Goal: Task Accomplishment & Management: Manage account settings

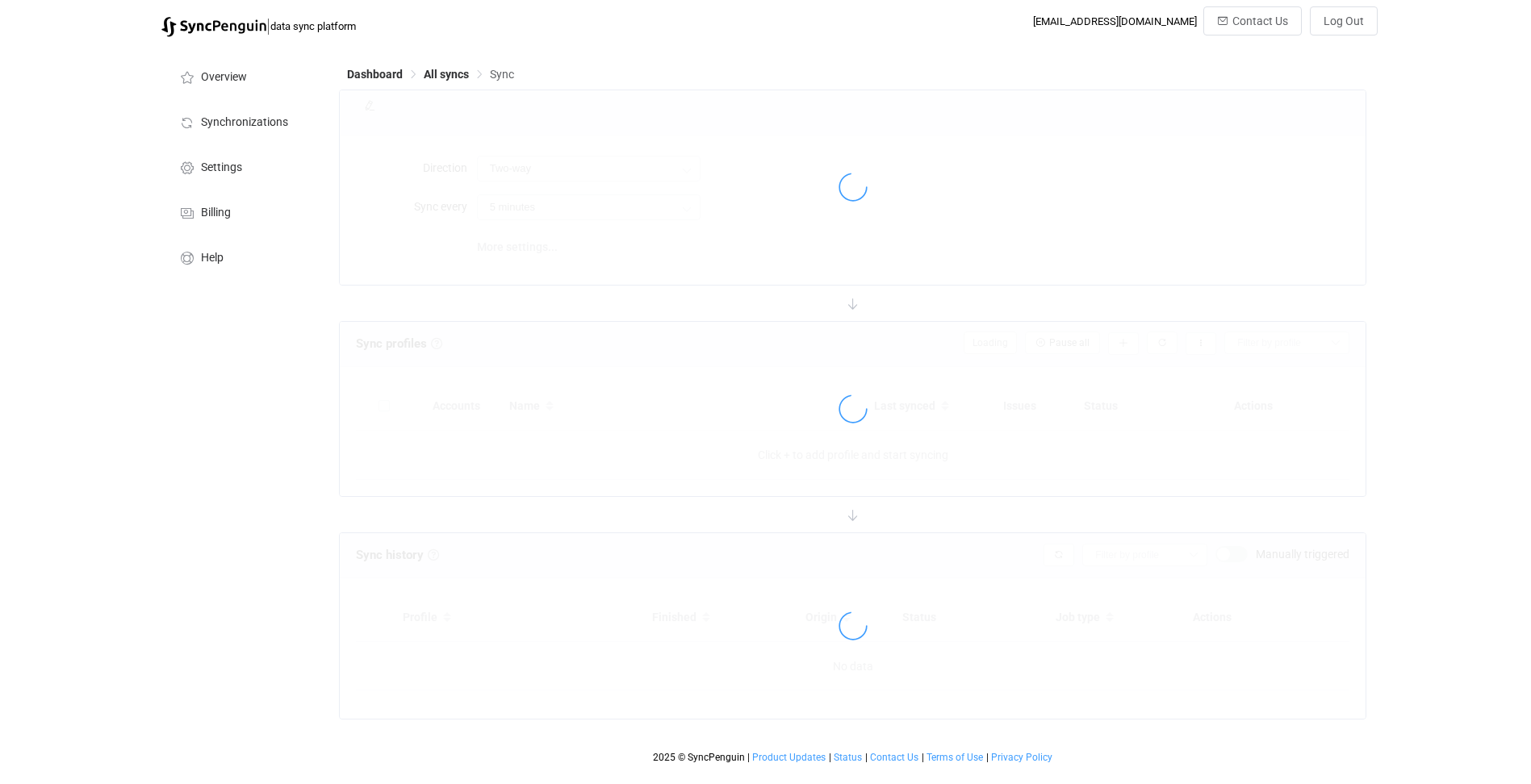
type input "10 minutes"
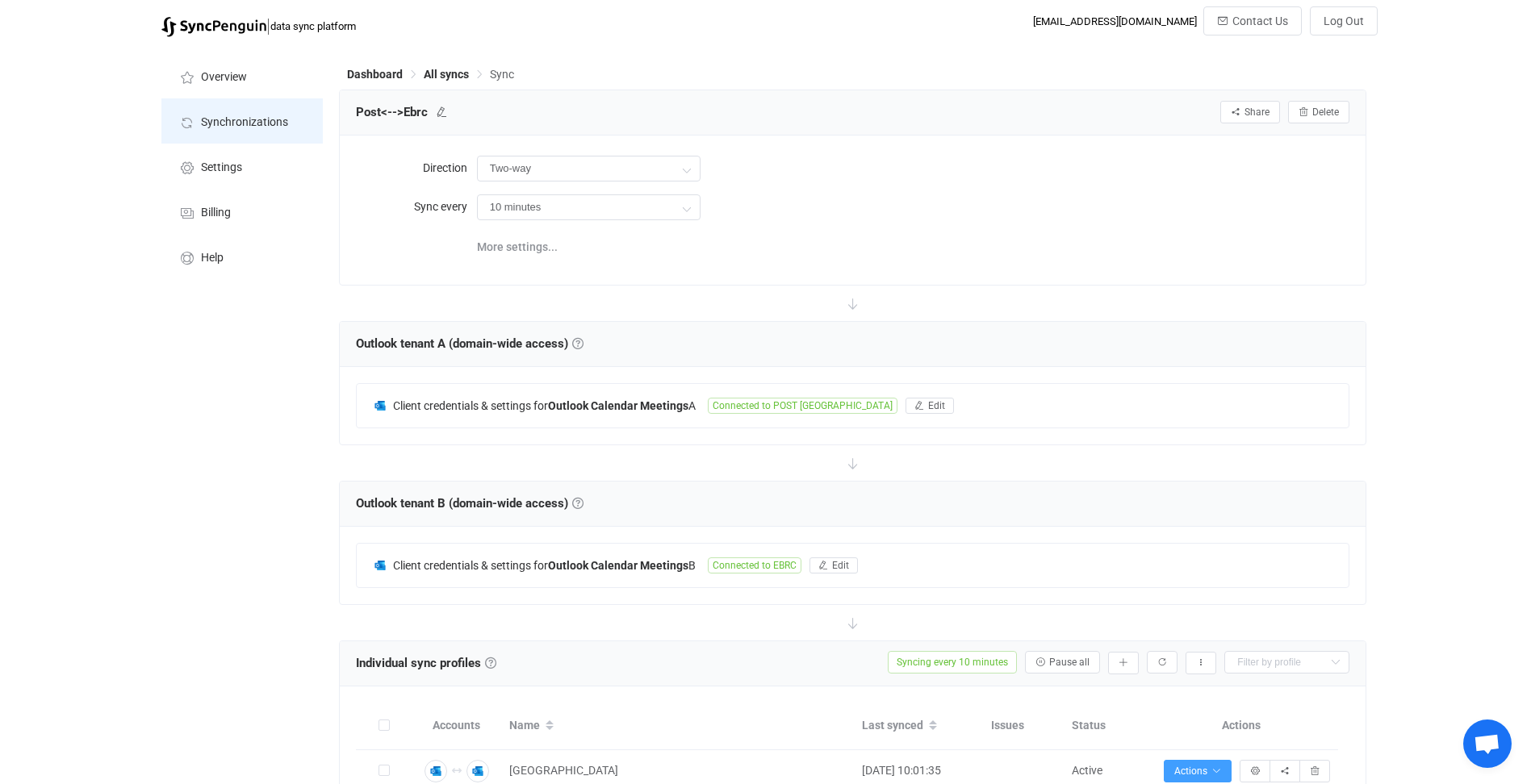
click at [261, 120] on span "Synchronizations" at bounding box center [244, 122] width 87 height 13
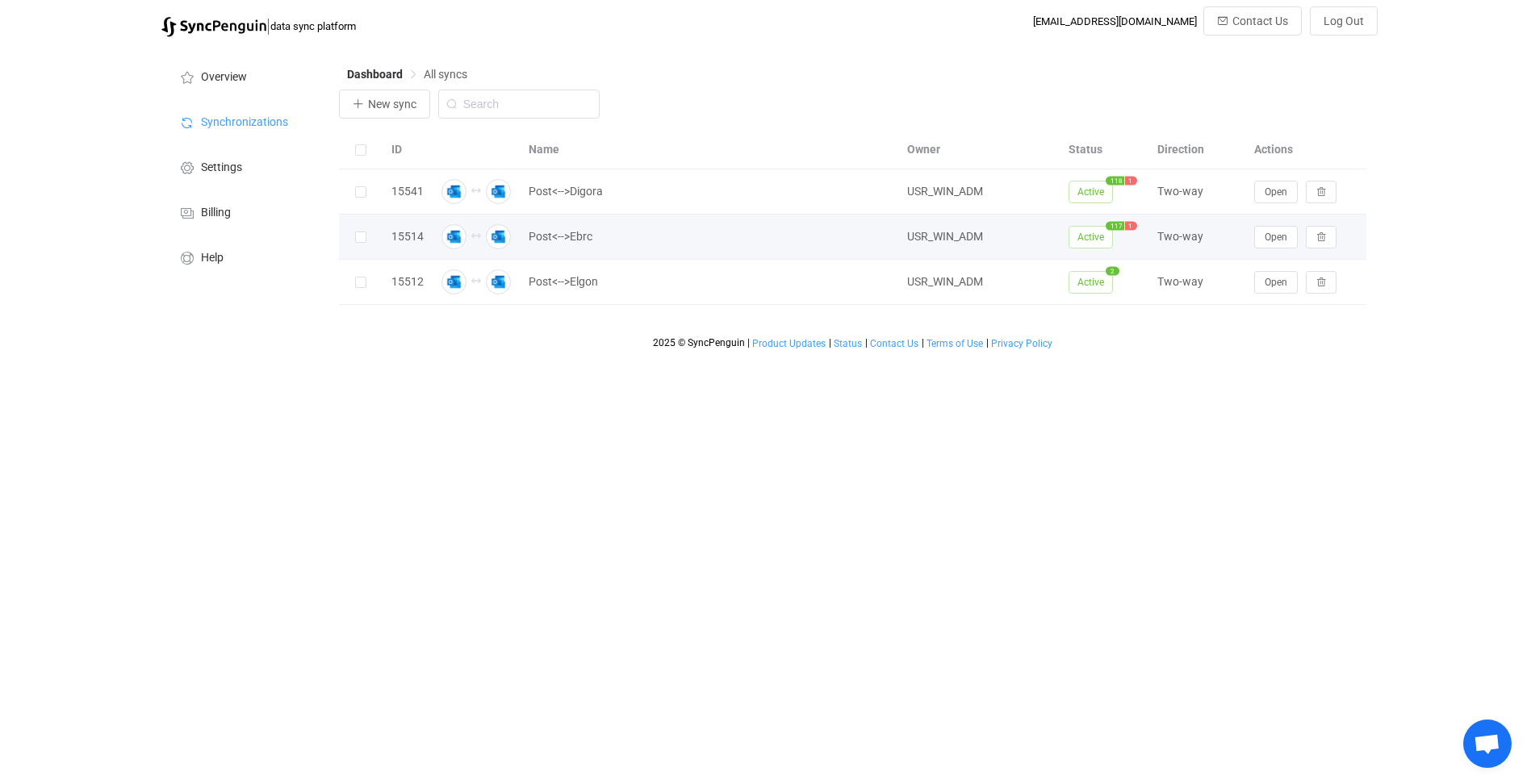
click at [377, 239] on div at bounding box center [360, 236] width 45 height 19
click at [1283, 239] on span "Open" at bounding box center [1276, 236] width 23 height 11
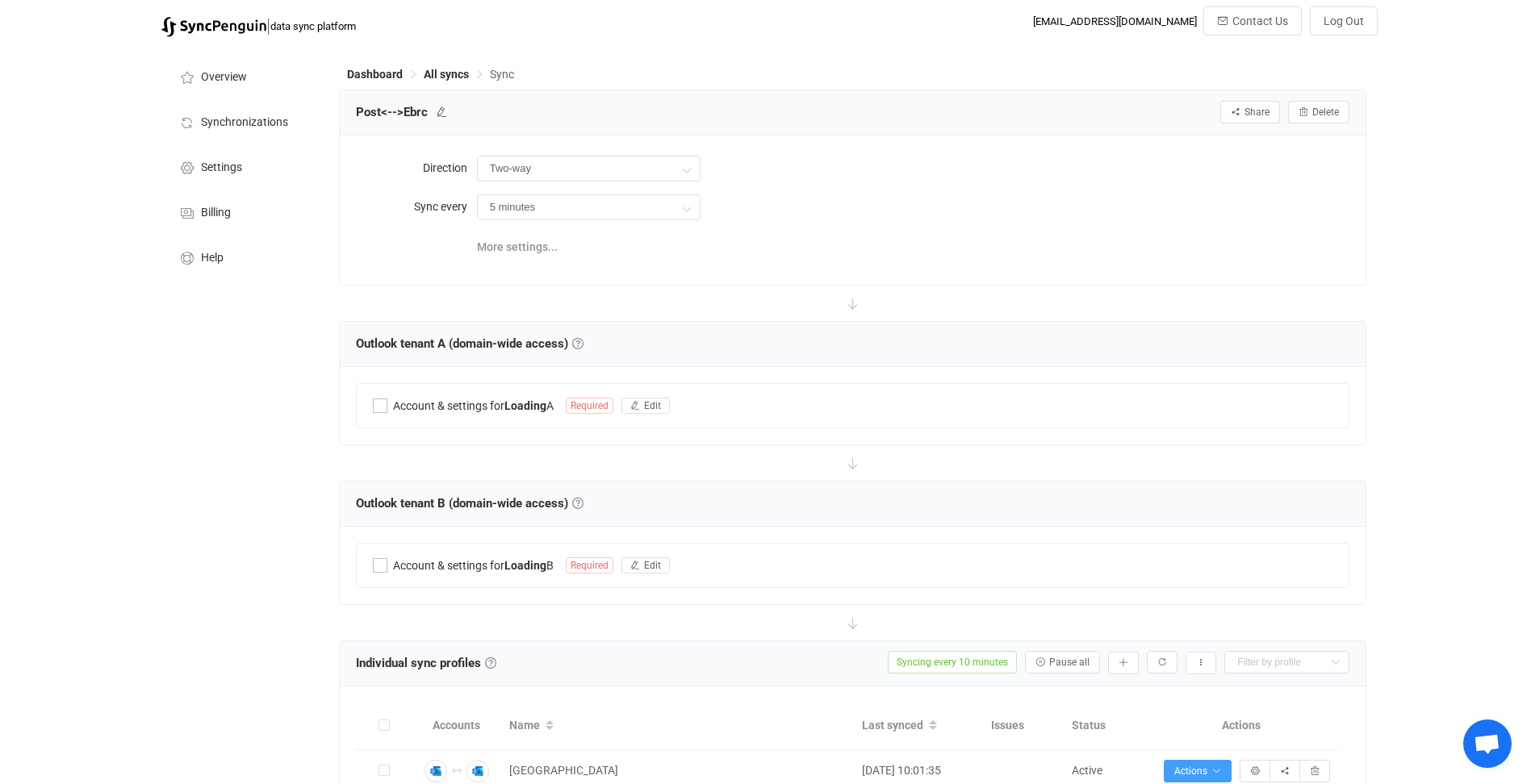
type input "10 minutes"
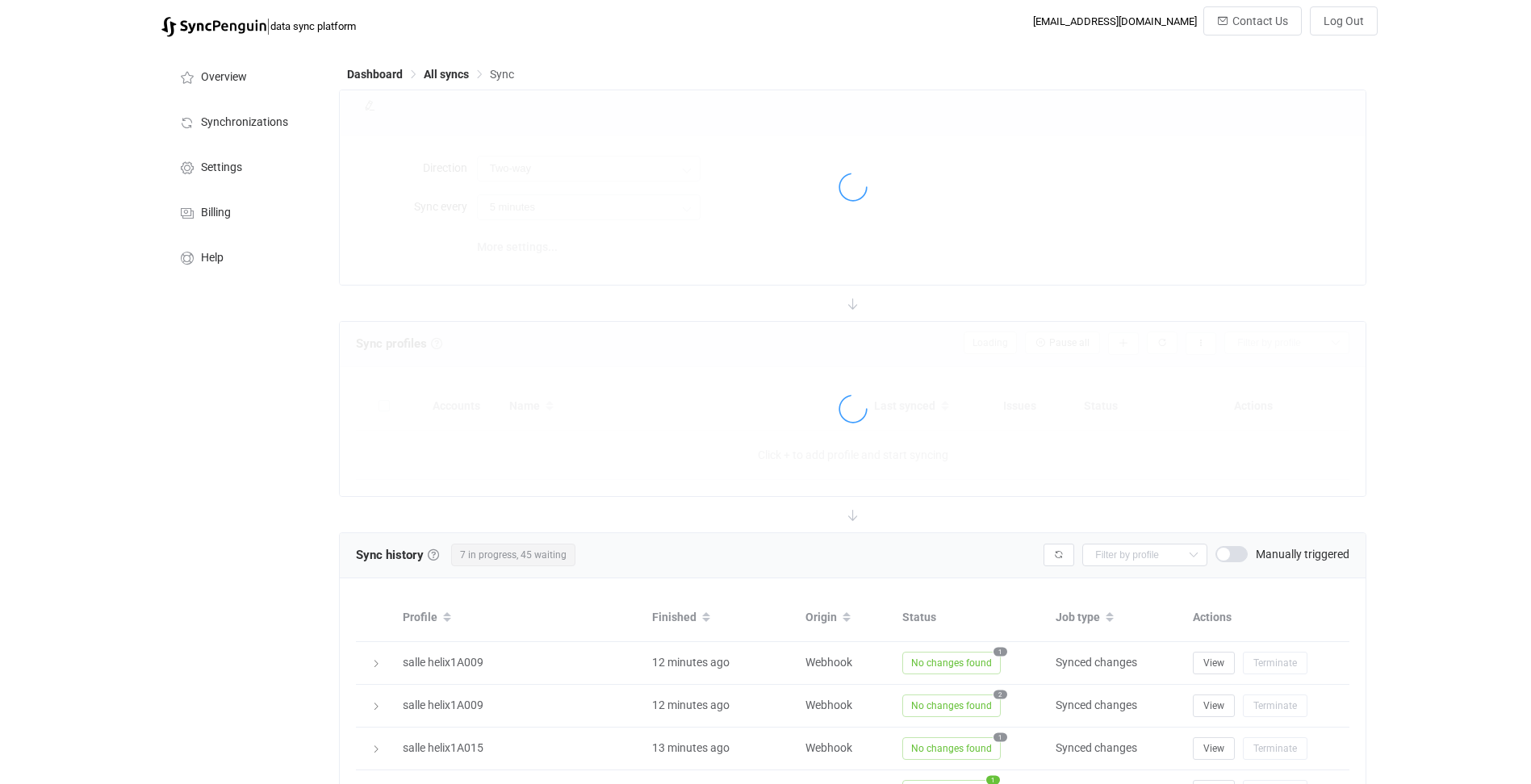
type input "10 minutes"
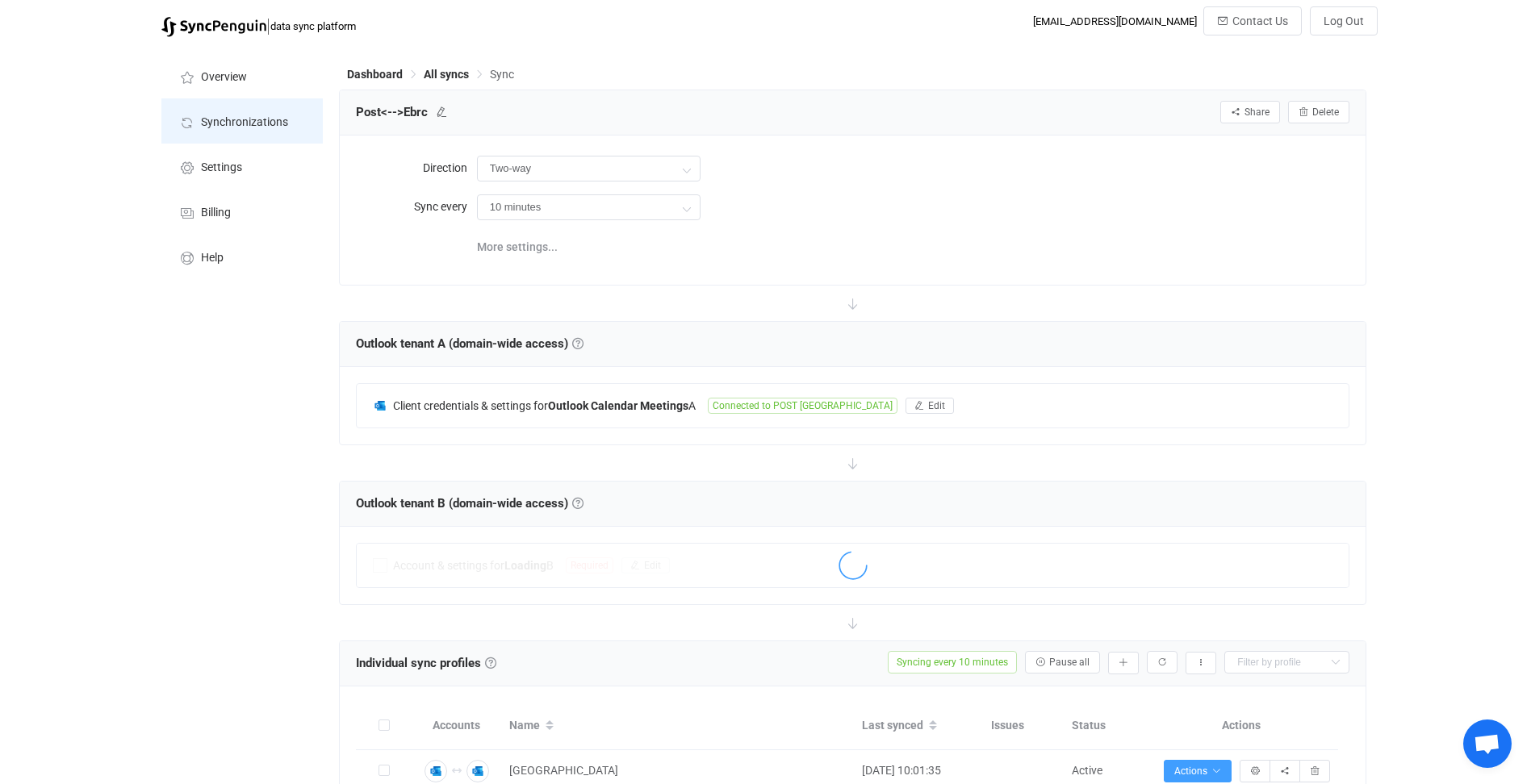
click at [274, 120] on span "Synchronizations" at bounding box center [244, 122] width 87 height 13
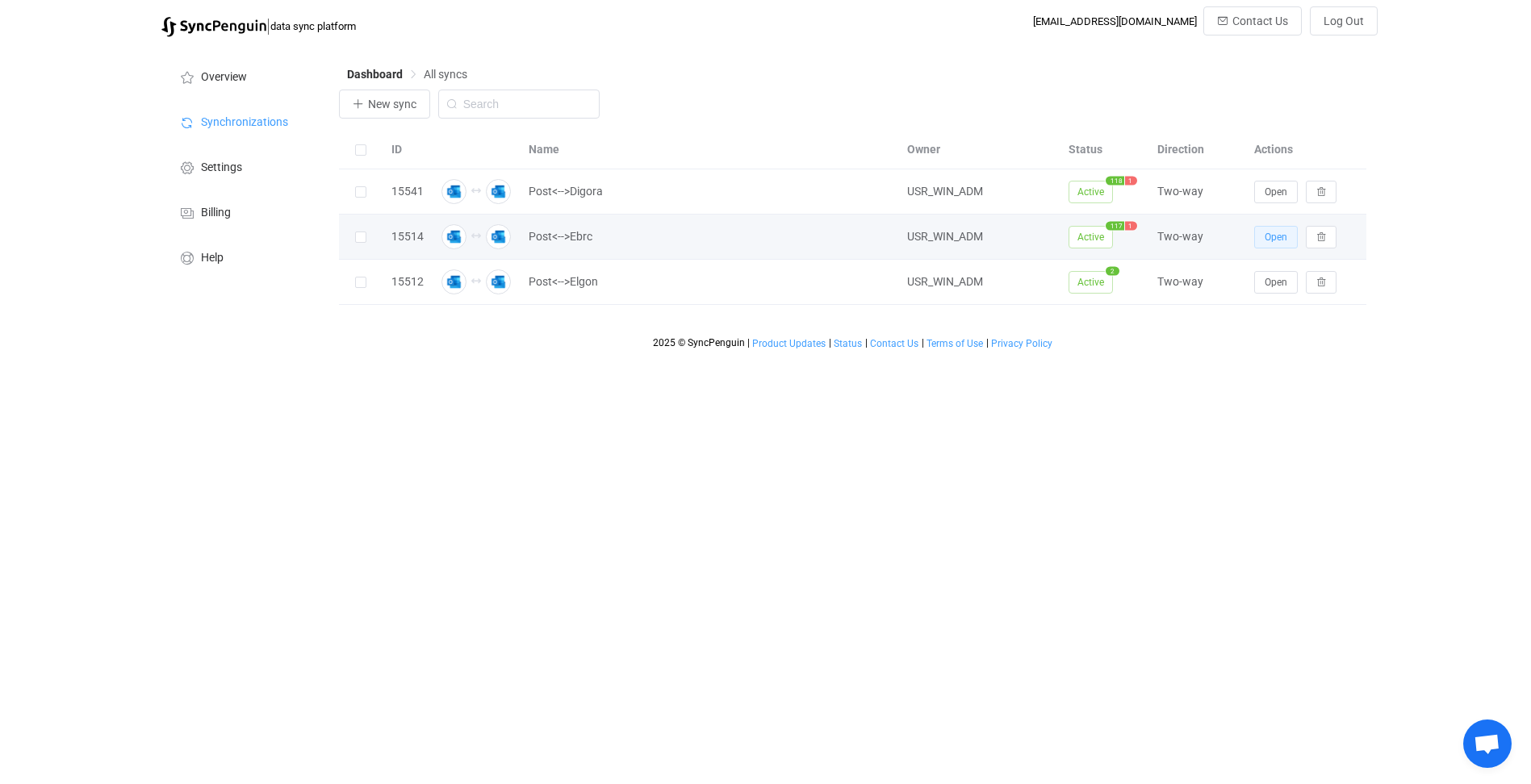
click at [1278, 235] on span "Open" at bounding box center [1276, 236] width 23 height 11
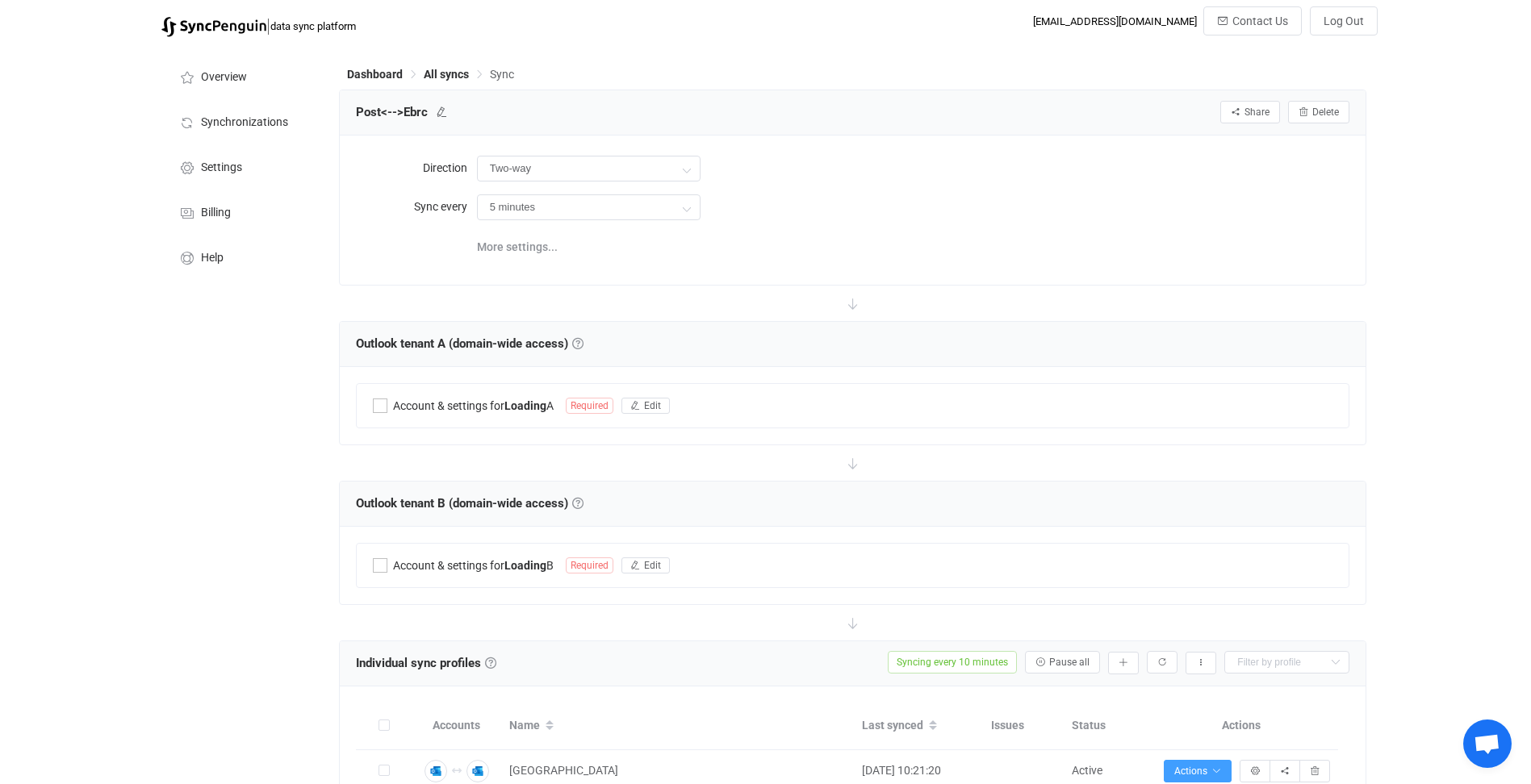
type input "10 minutes"
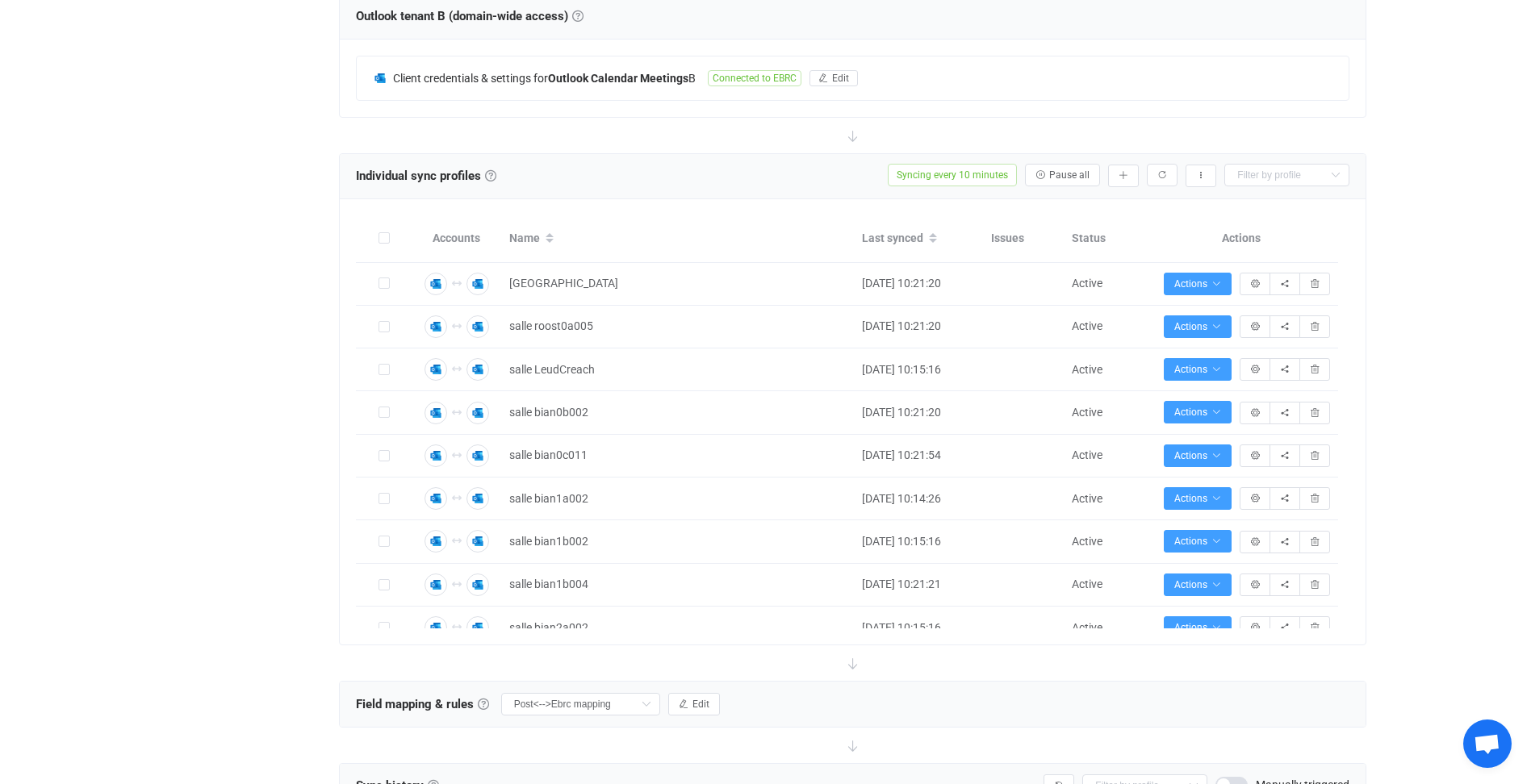
scroll to position [477, 0]
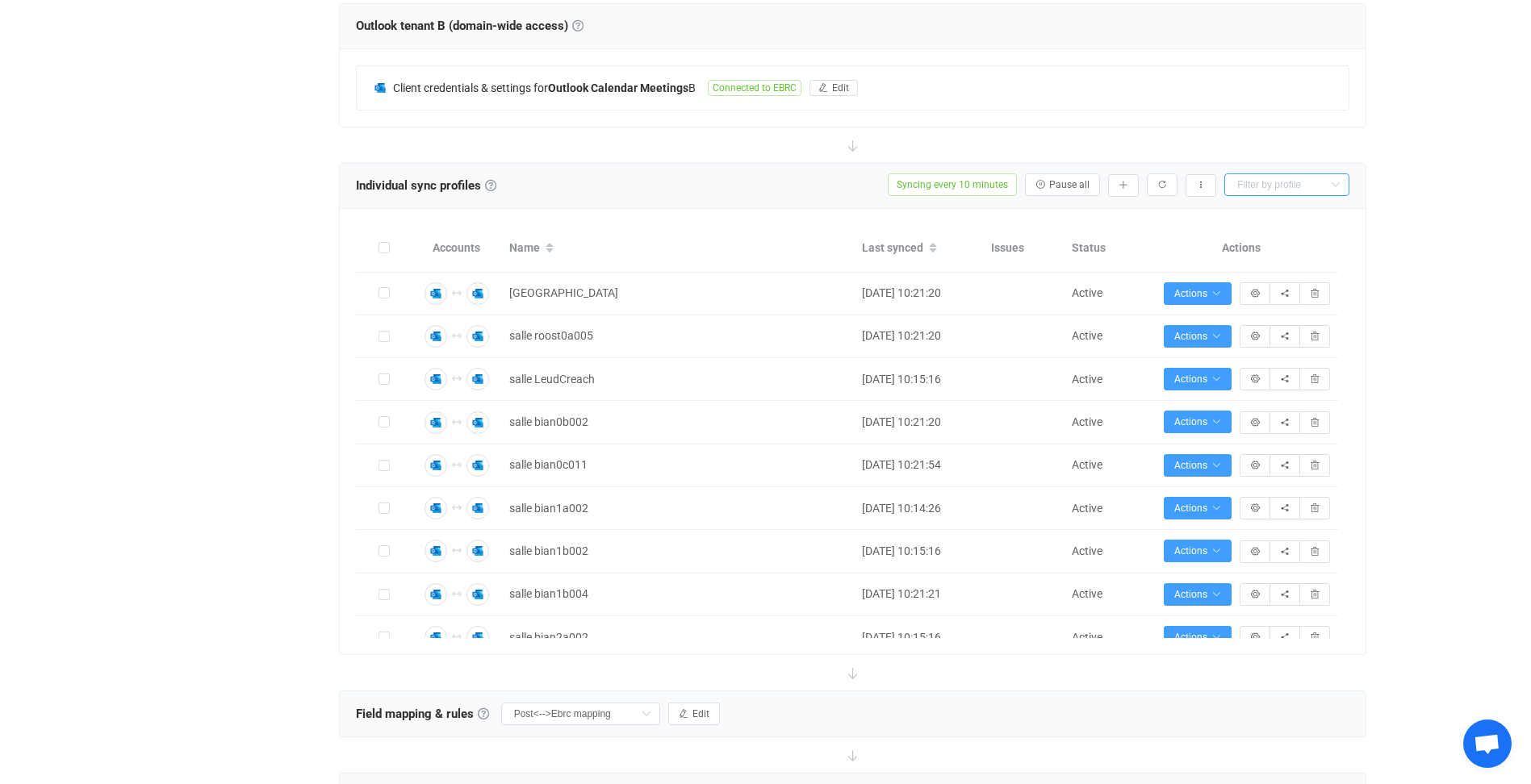
click at [1309, 189] on input "text" at bounding box center [1287, 185] width 125 height 23
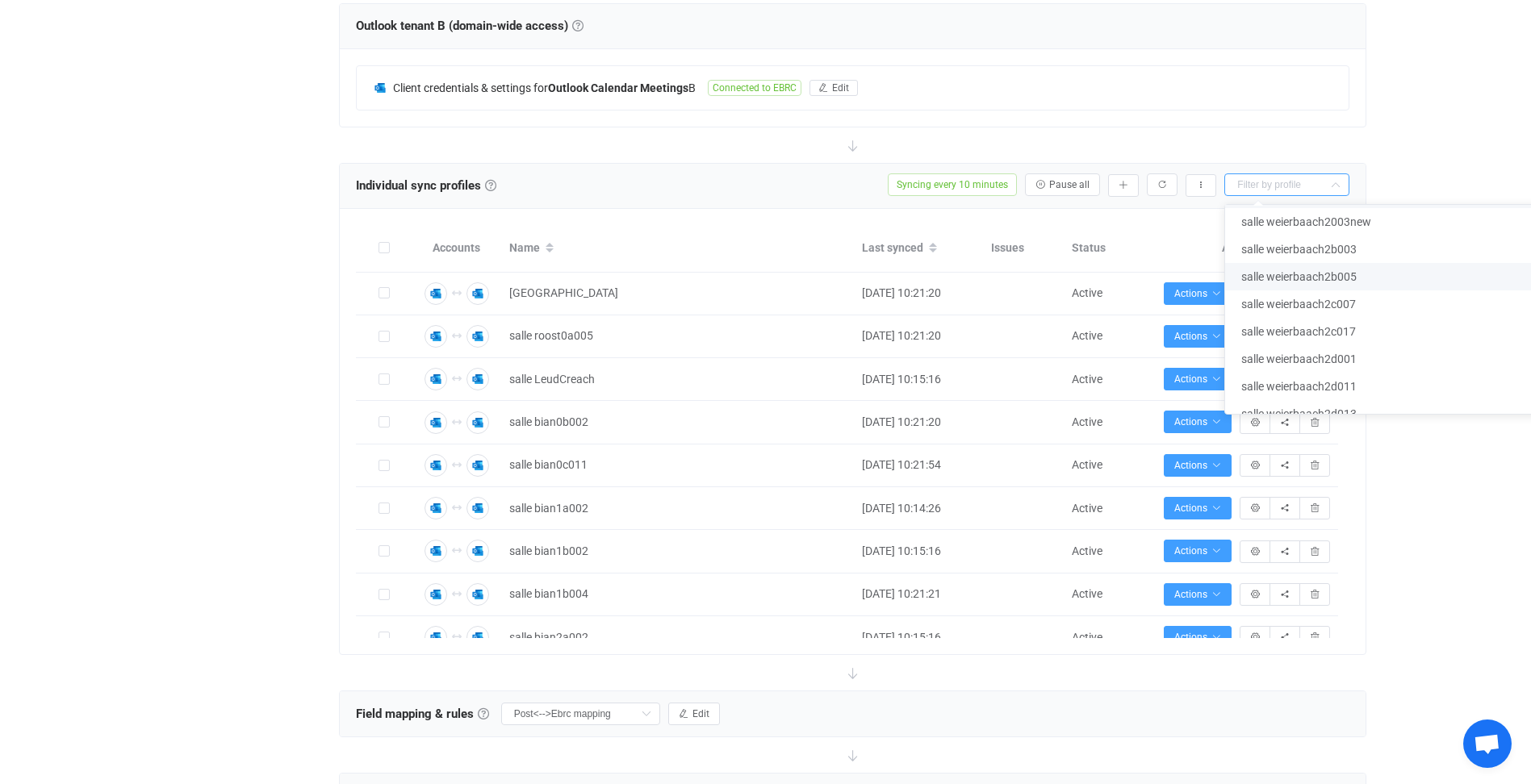
scroll to position [2743, 0]
click at [1338, 303] on span "salle weierbaach2d011" at bounding box center [1299, 306] width 115 height 13
type input "salle weierbaach2d011"
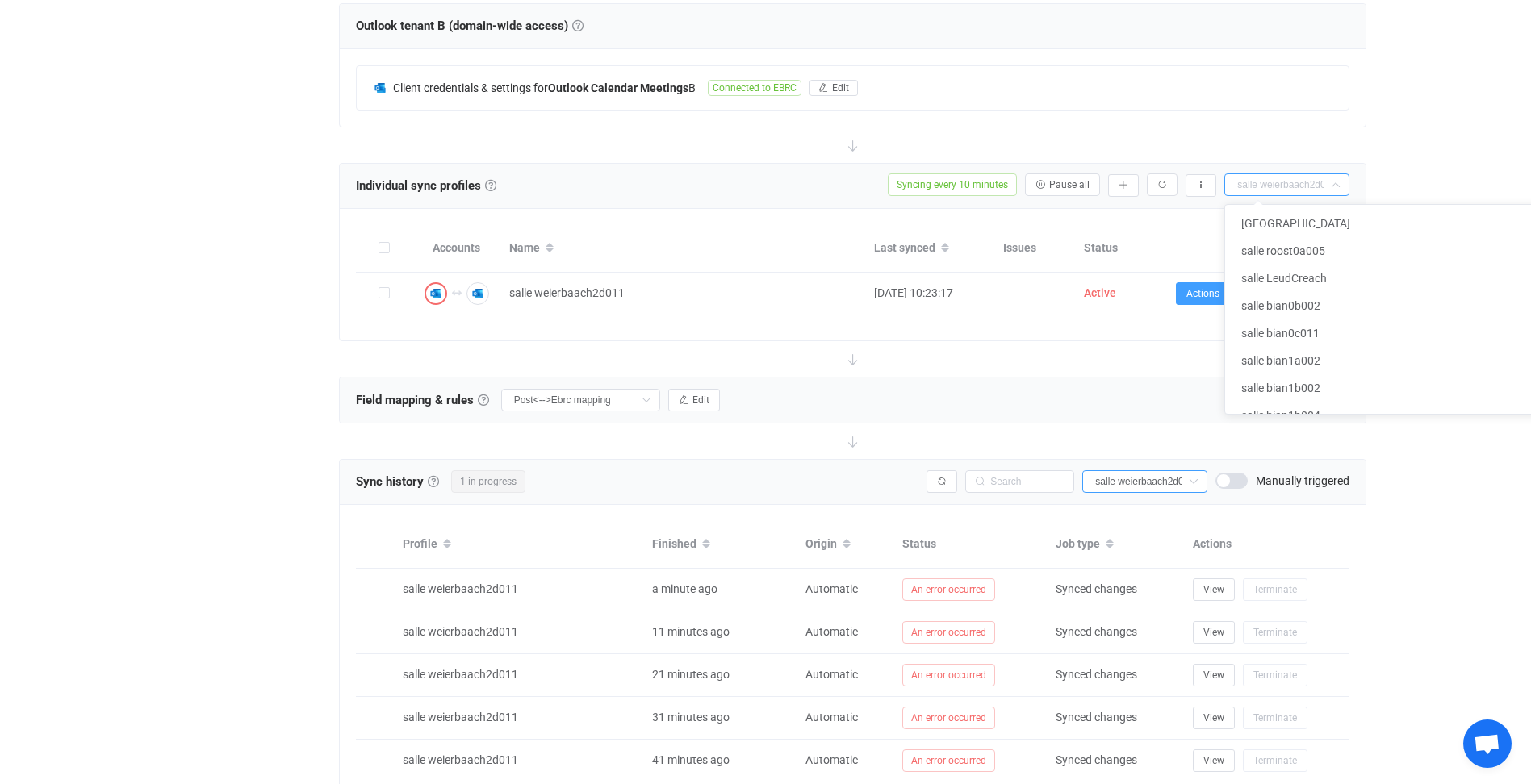
scroll to position [2649, 0]
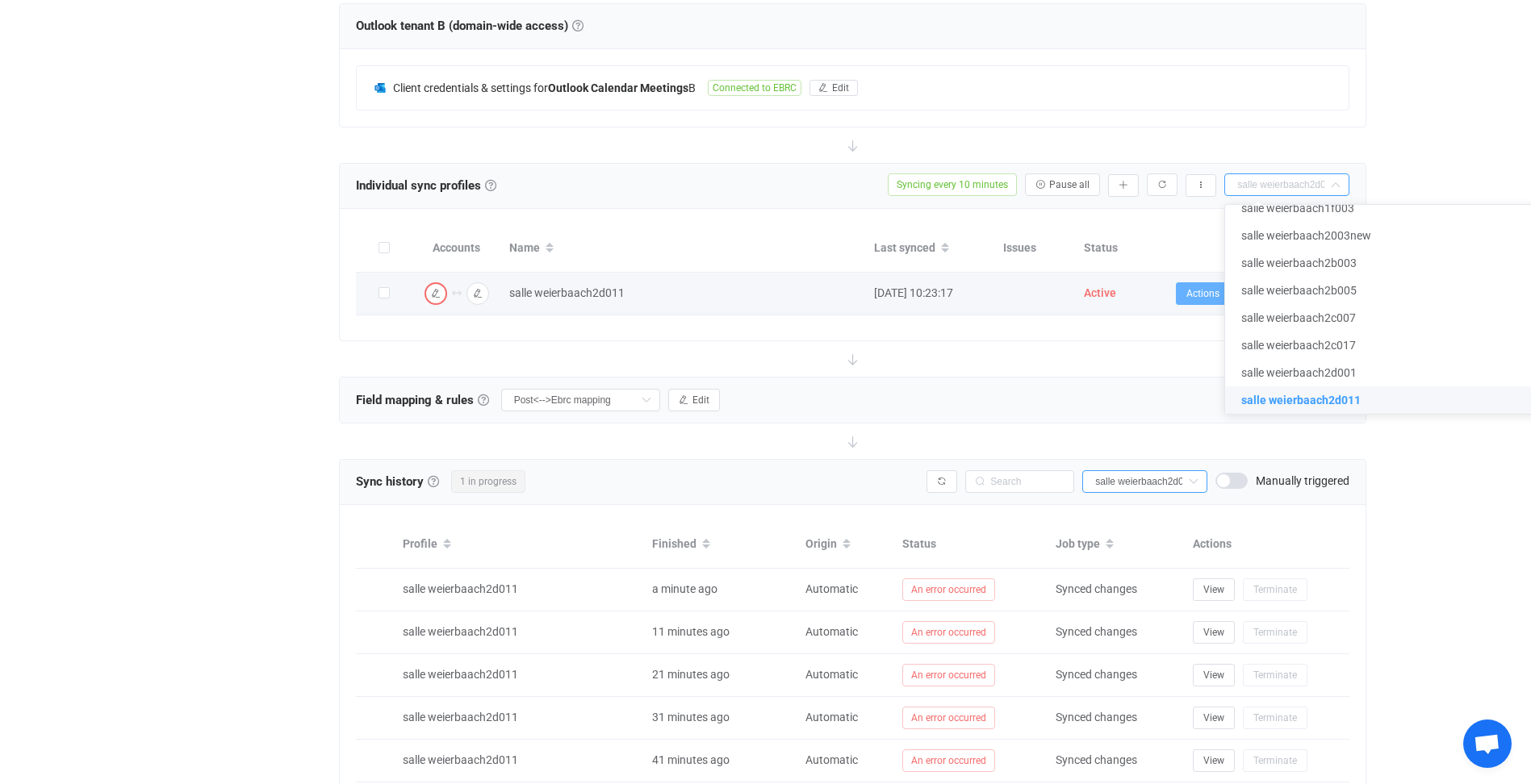
click at [1193, 293] on span "Actions" at bounding box center [1209, 293] width 47 height 11
type input "salle weierbaach2d011"
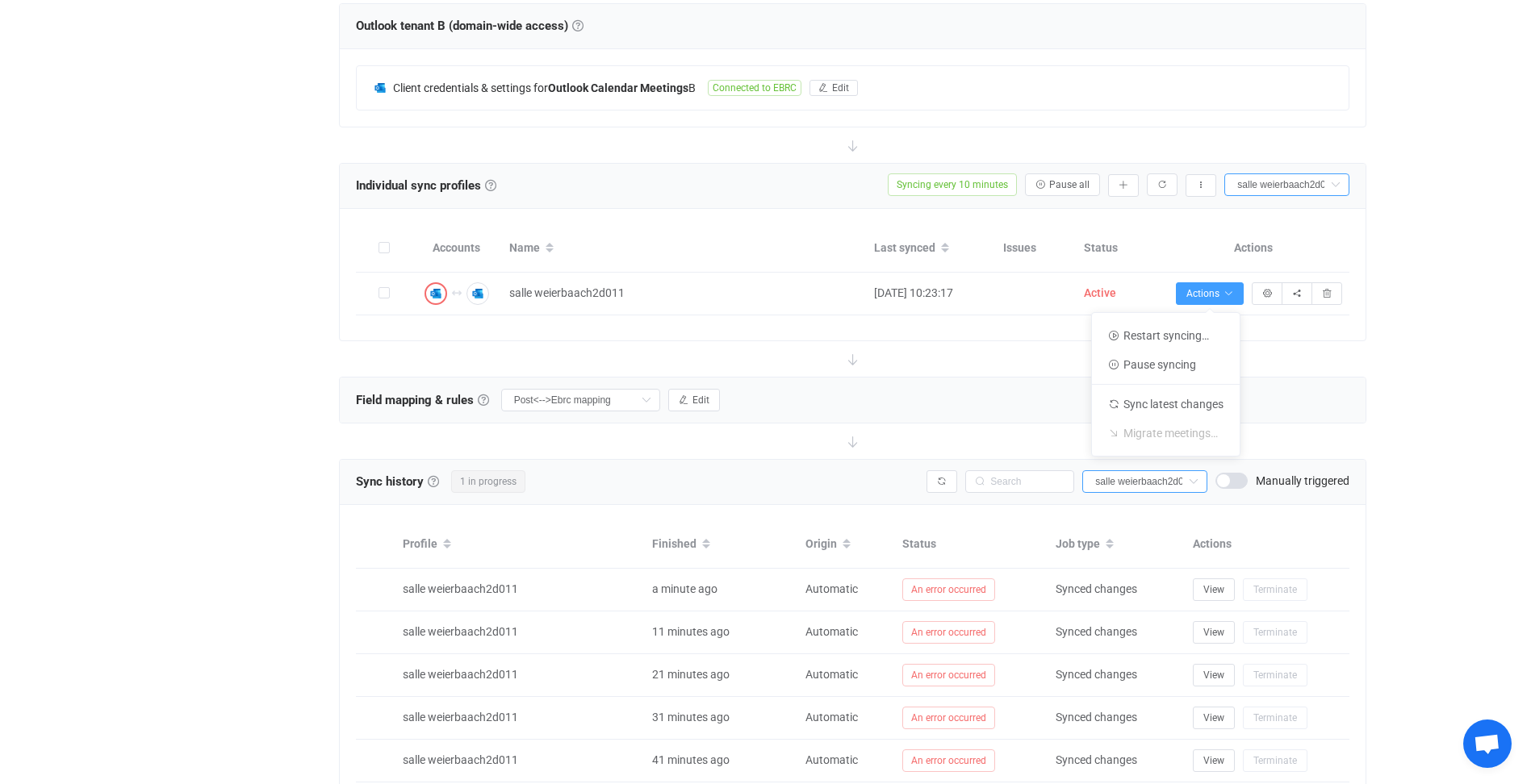
click at [1408, 301] on div "| data sync platform [EMAIL_ADDRESS][DOMAIN_NAME] Contact Us Log Out Overview S…" at bounding box center [766, 313] width 1531 height 1569
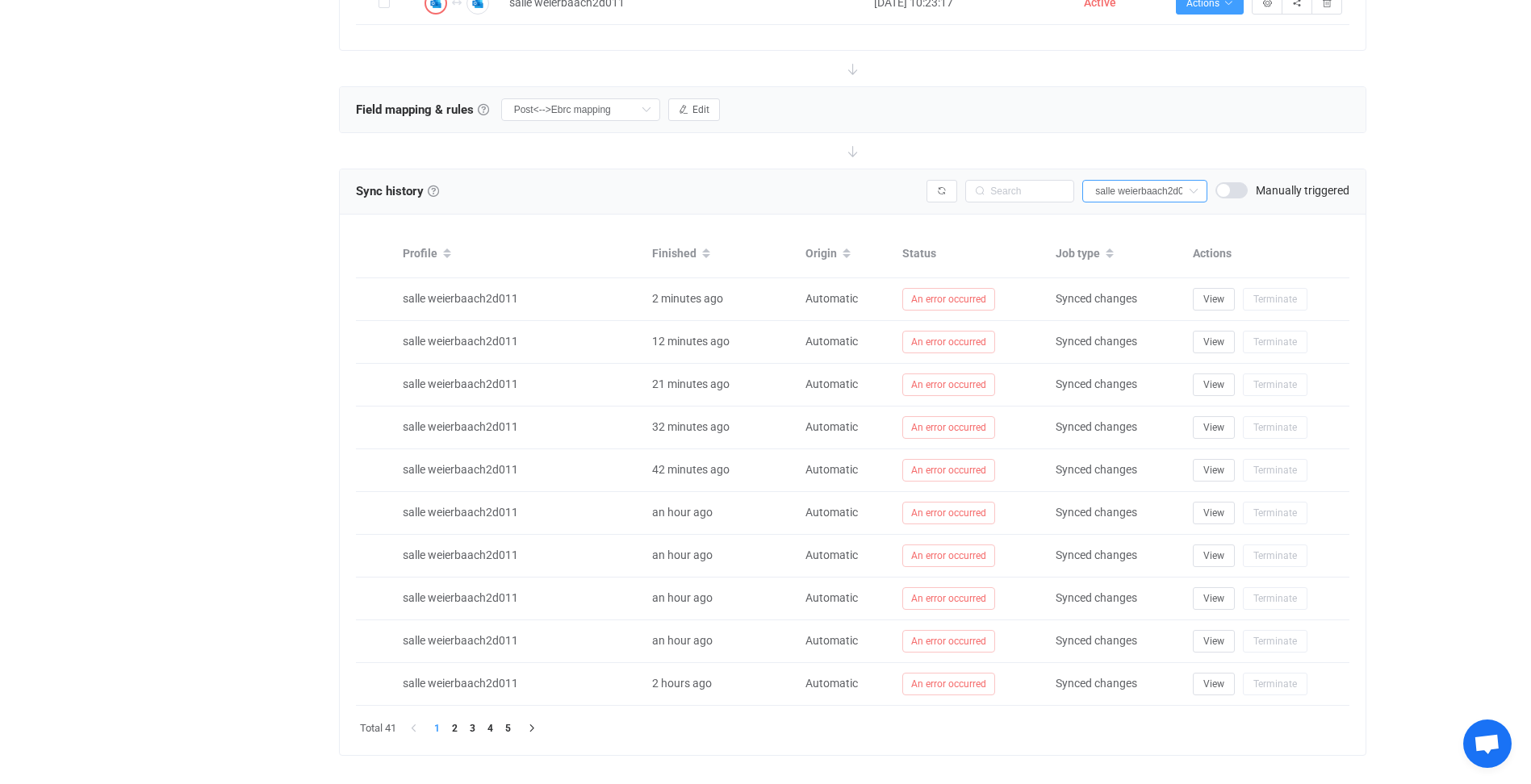
scroll to position [790, 0]
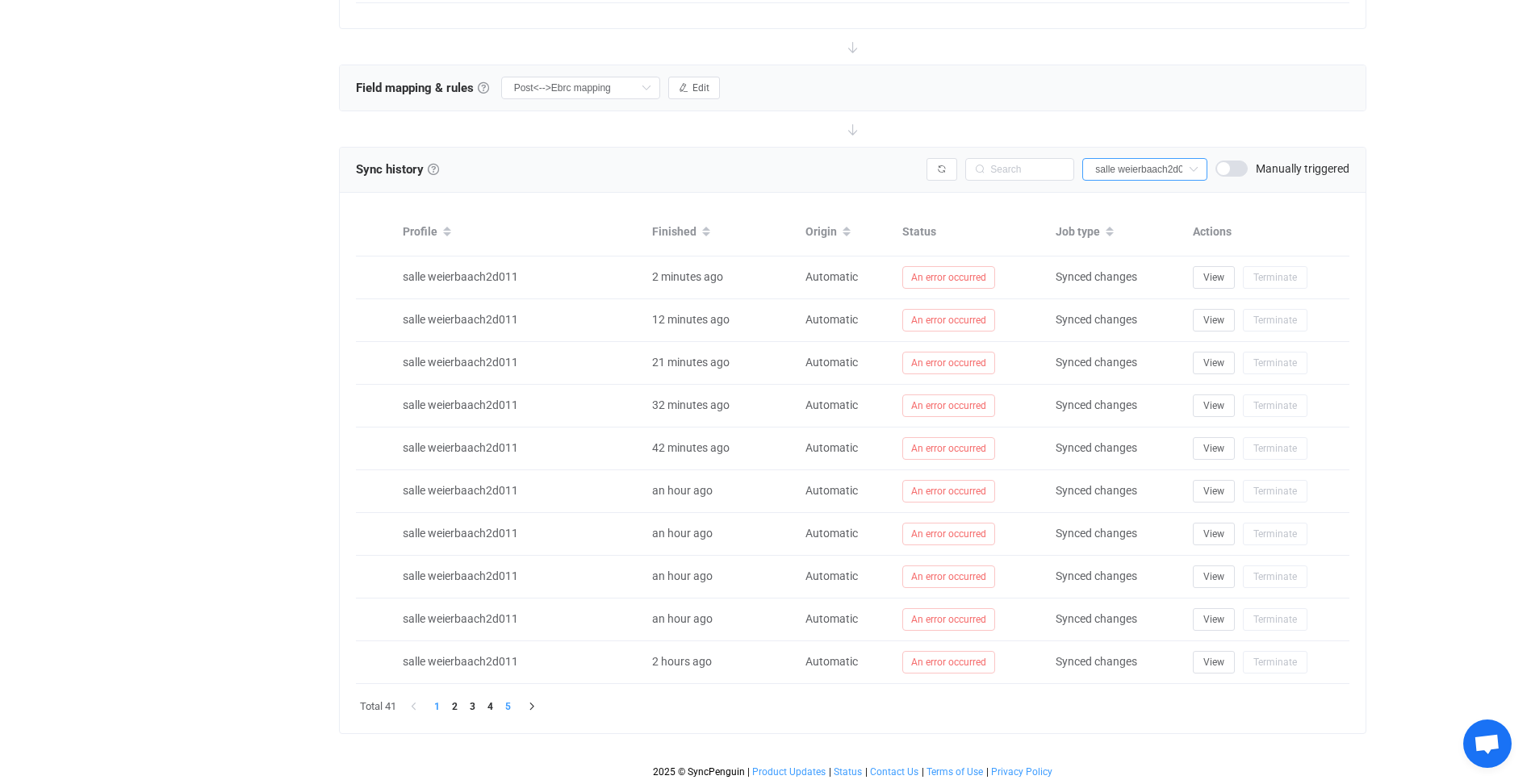
click at [511, 706] on li "5" at bounding box center [508, 707] width 18 height 18
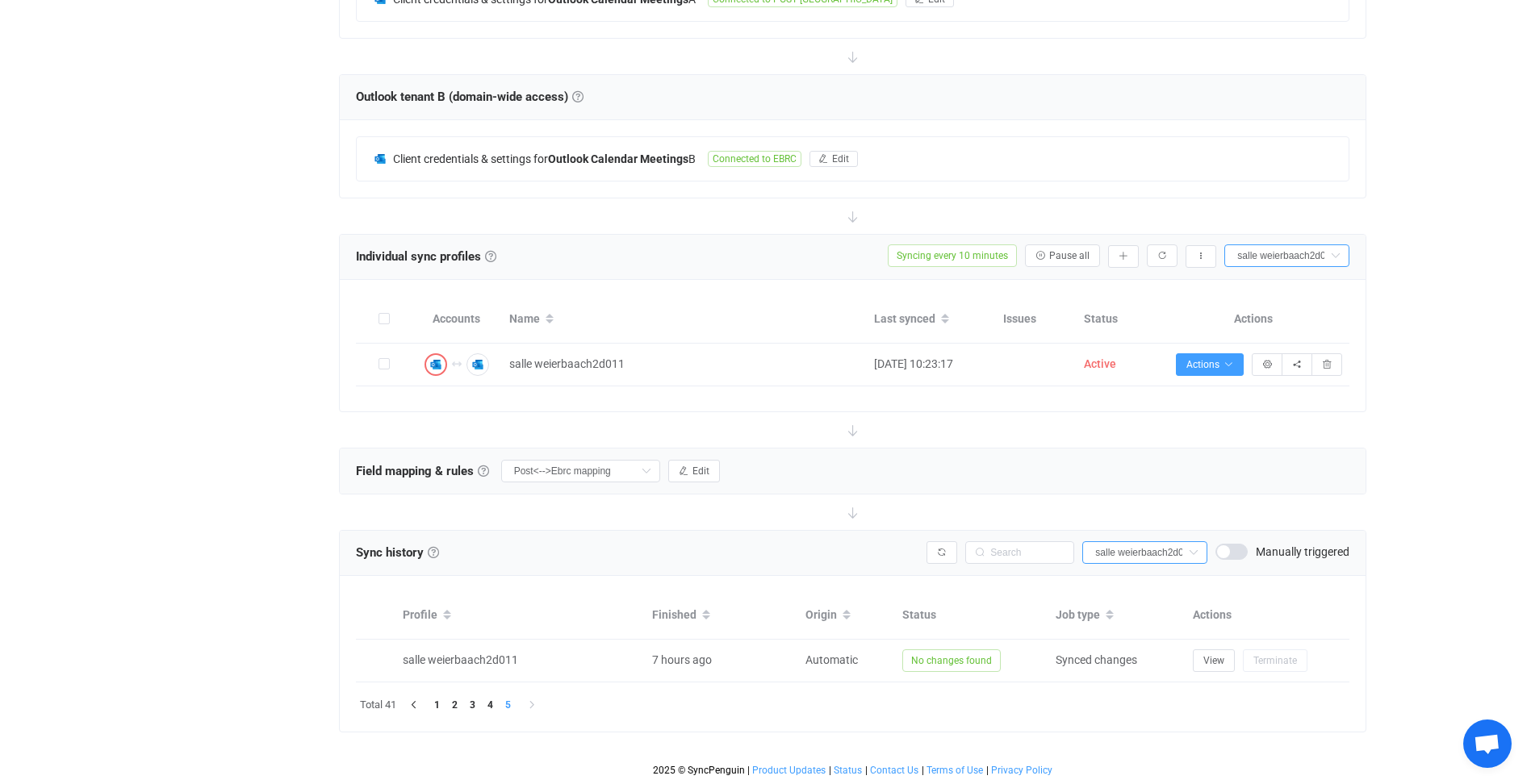
scroll to position [405, 0]
click at [491, 706] on li "4" at bounding box center [490, 707] width 18 height 18
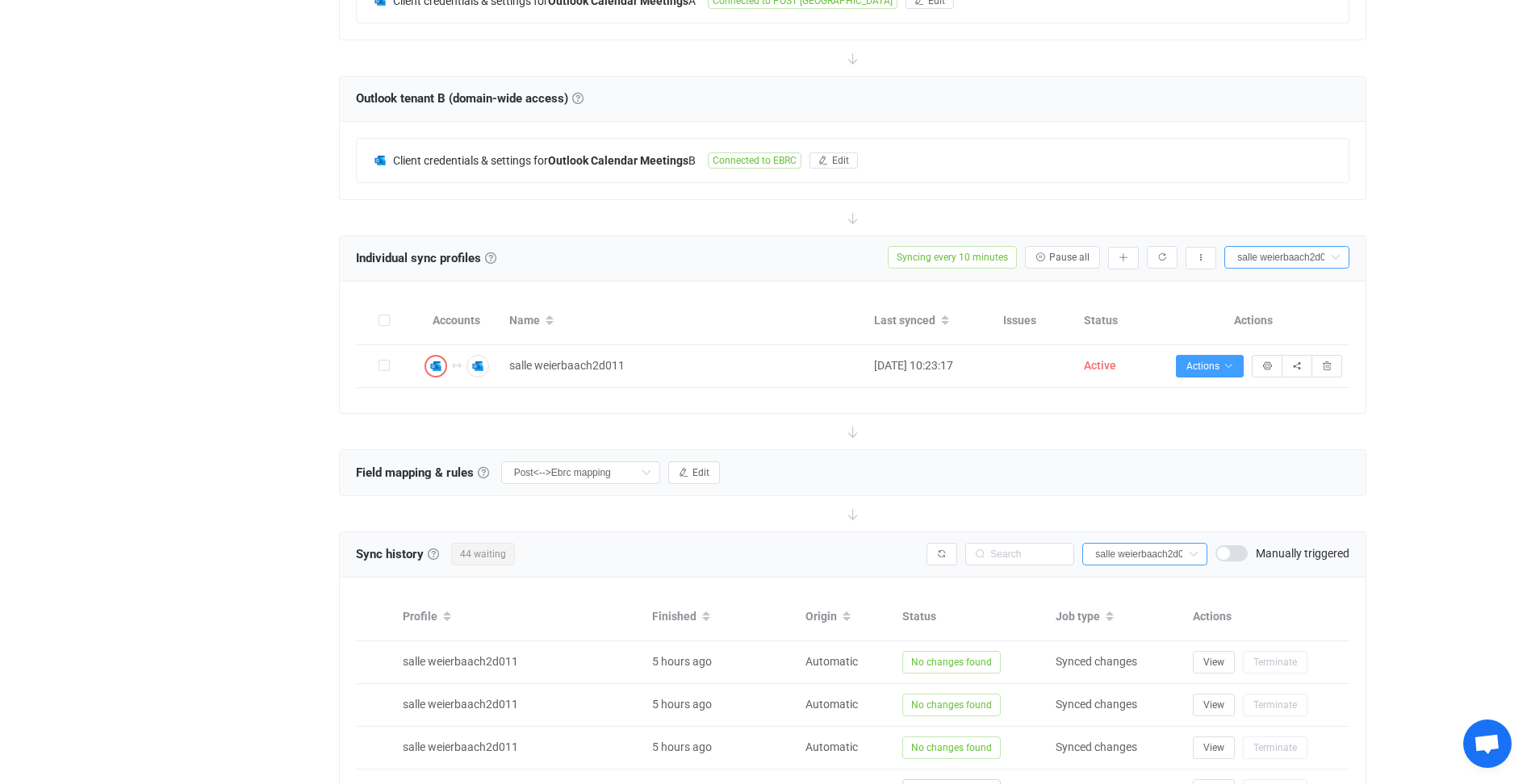
scroll to position [790, 0]
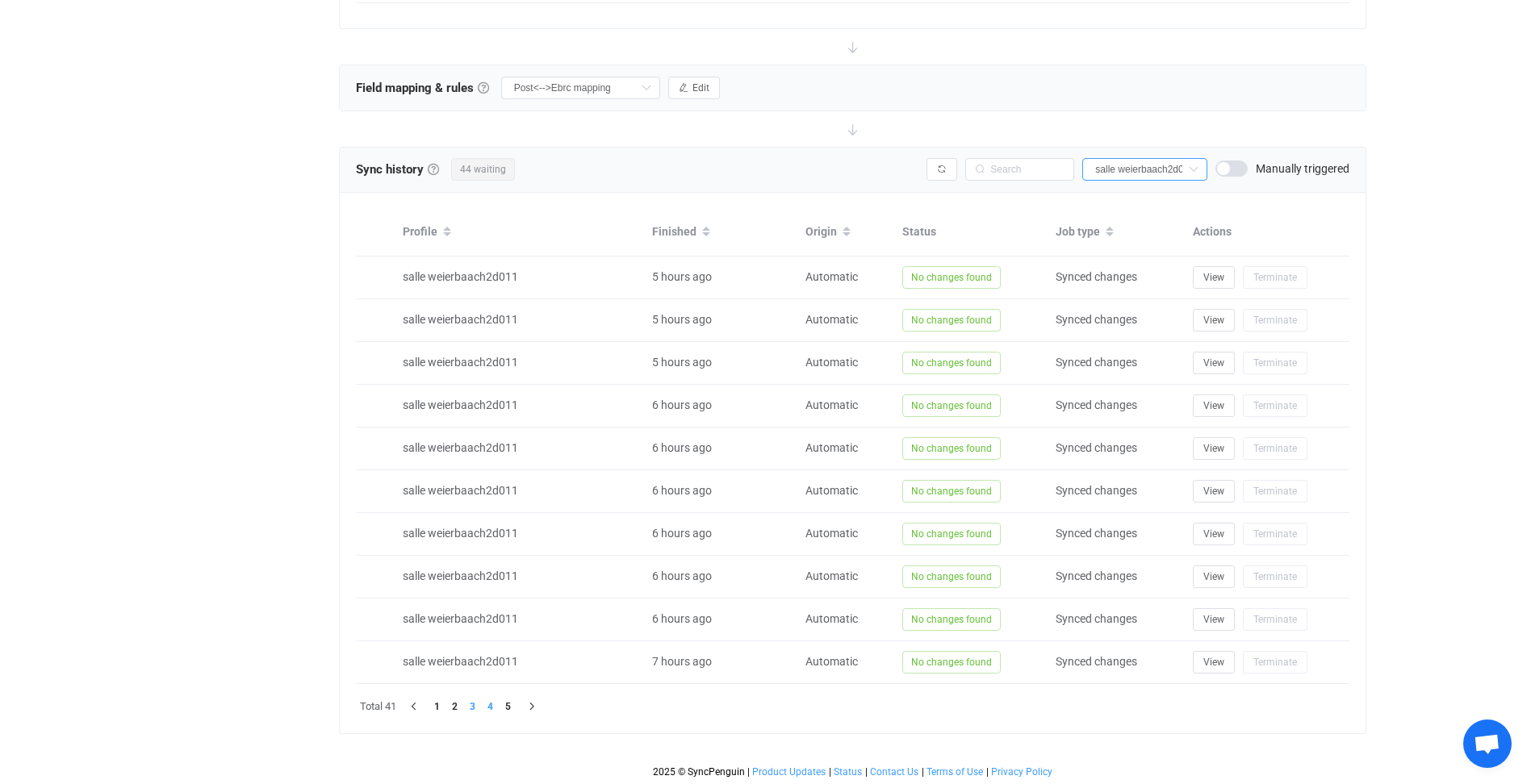
click at [476, 706] on li "3" at bounding box center [473, 707] width 18 height 18
click at [455, 708] on li "2" at bounding box center [456, 707] width 18 height 18
click at [1216, 278] on span "View" at bounding box center [1213, 277] width 21 height 11
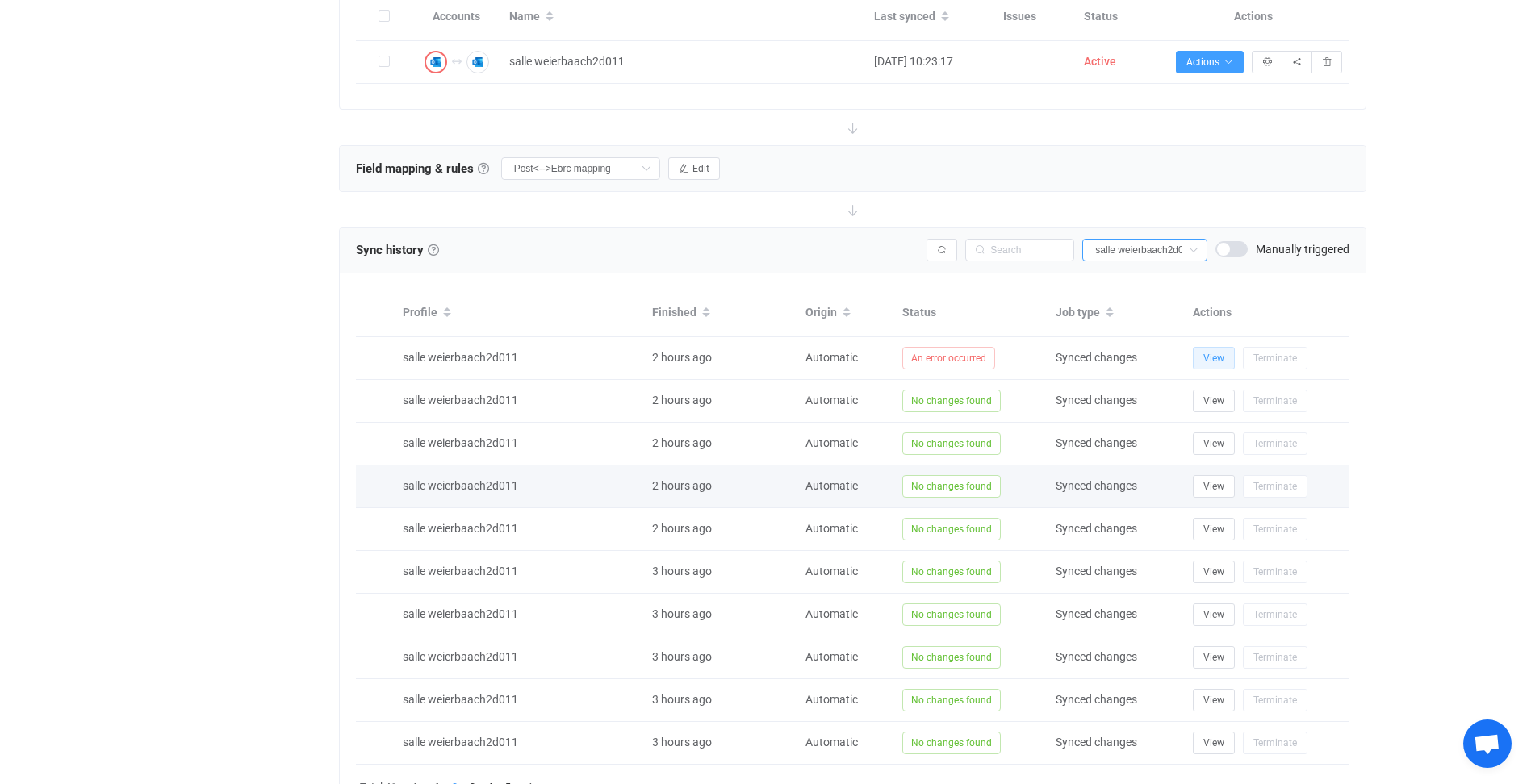
scroll to position [548, 0]
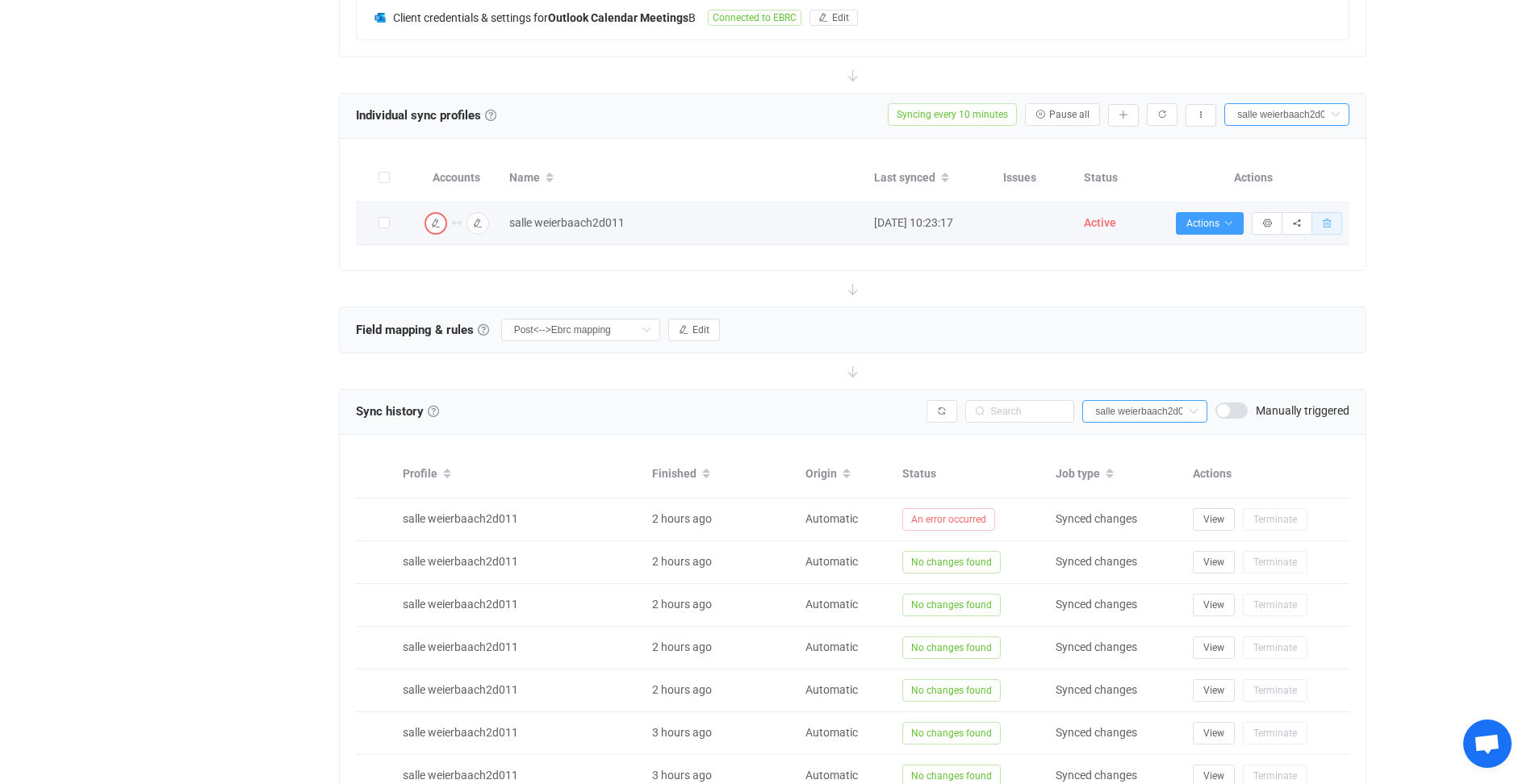
click at [1330, 222] on icon "button" at bounding box center [1327, 223] width 10 height 10
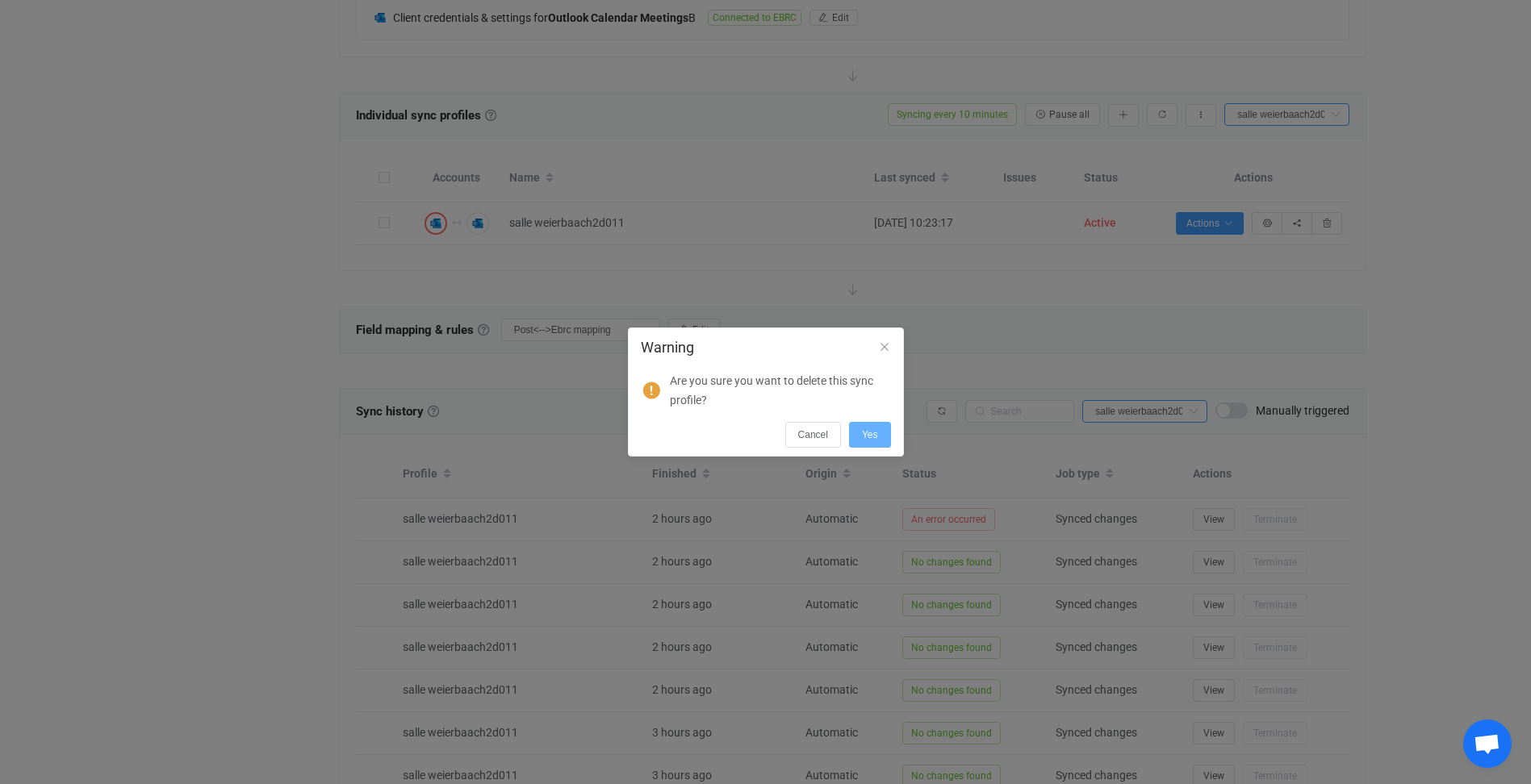
click at [870, 435] on span "Yes" at bounding box center [870, 434] width 16 height 11
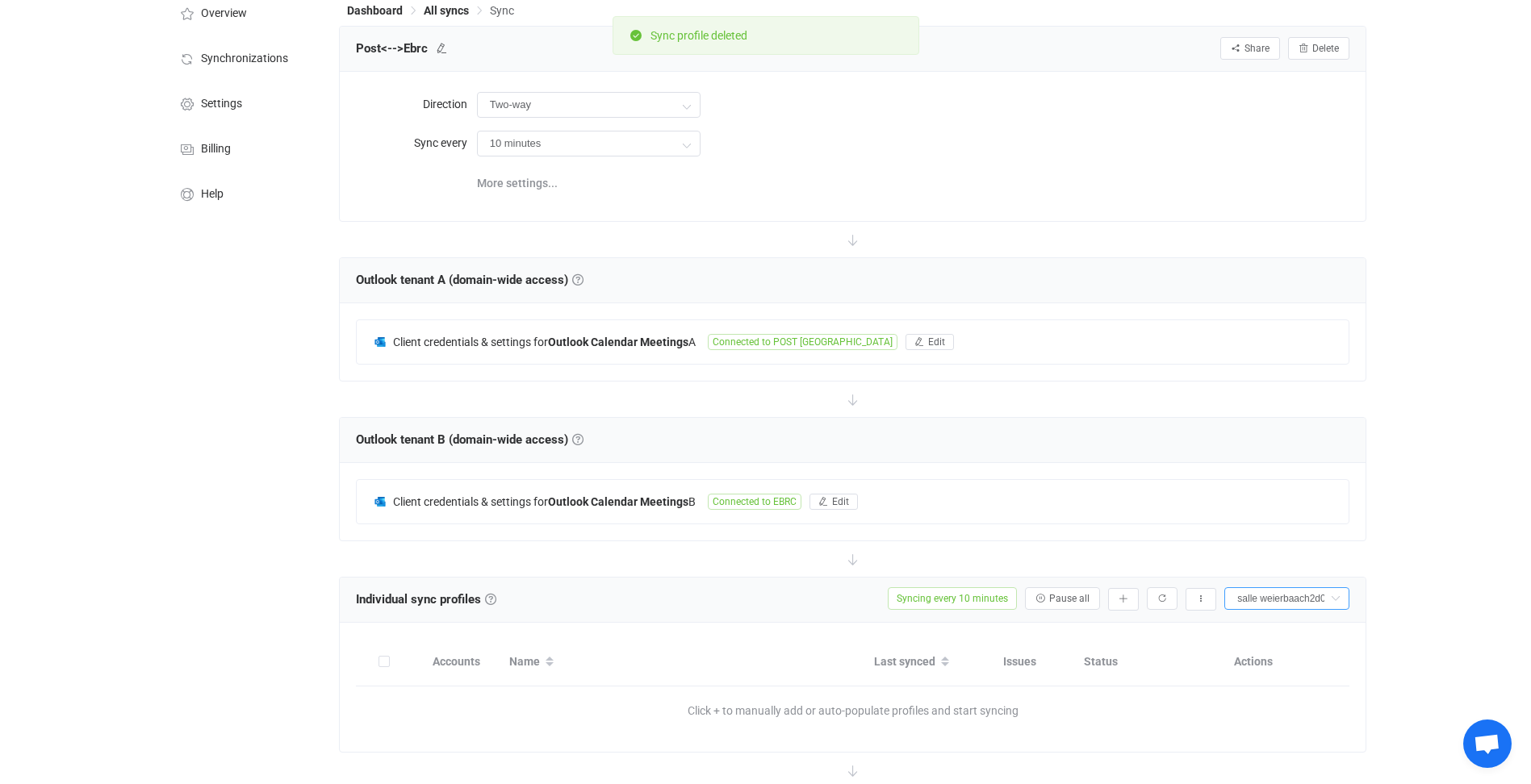
scroll to position [0, 0]
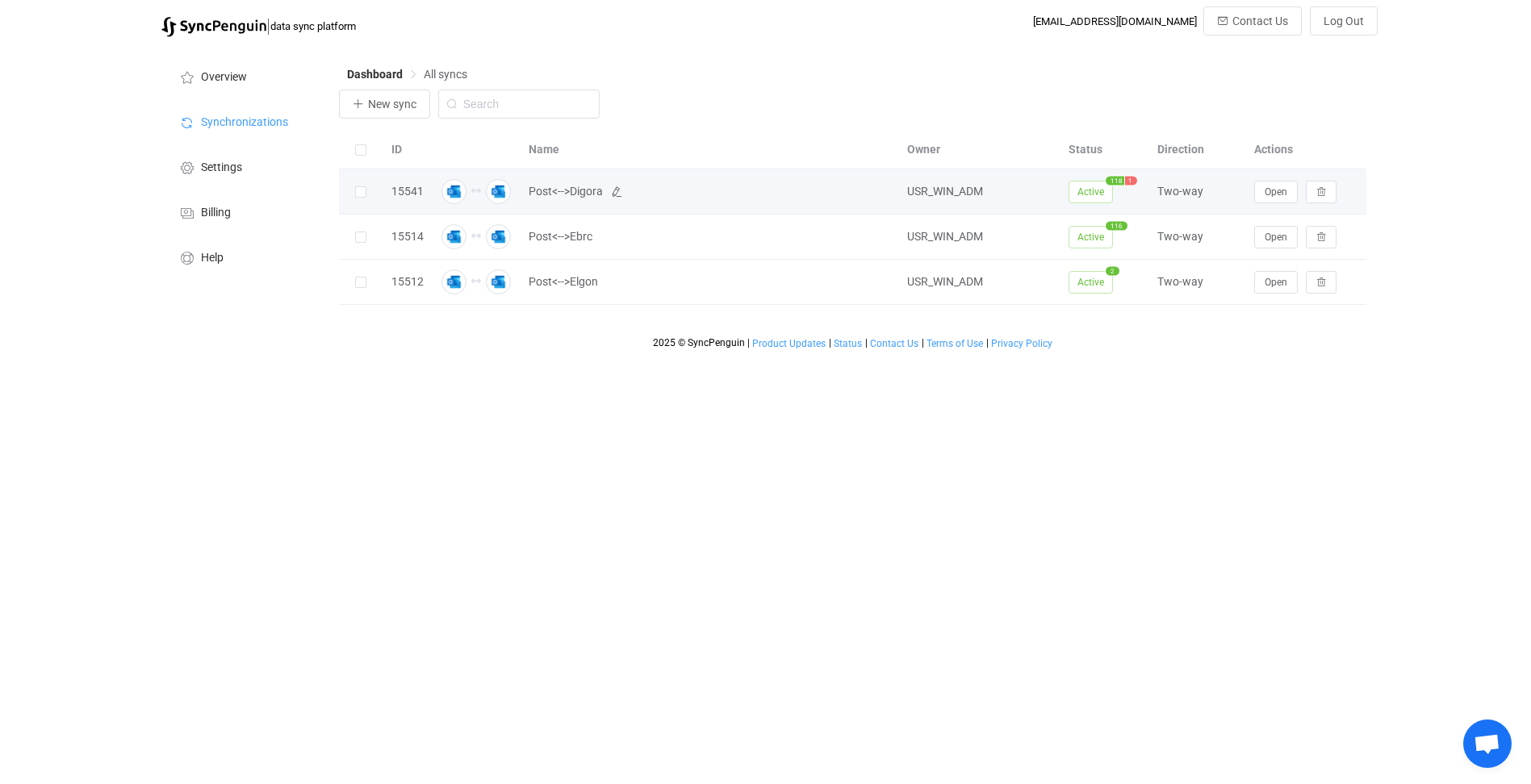
click at [818, 185] on span "Post<-->Digora" at bounding box center [709, 192] width 362 height 19
click at [1272, 193] on span "Open" at bounding box center [1276, 192] width 23 height 11
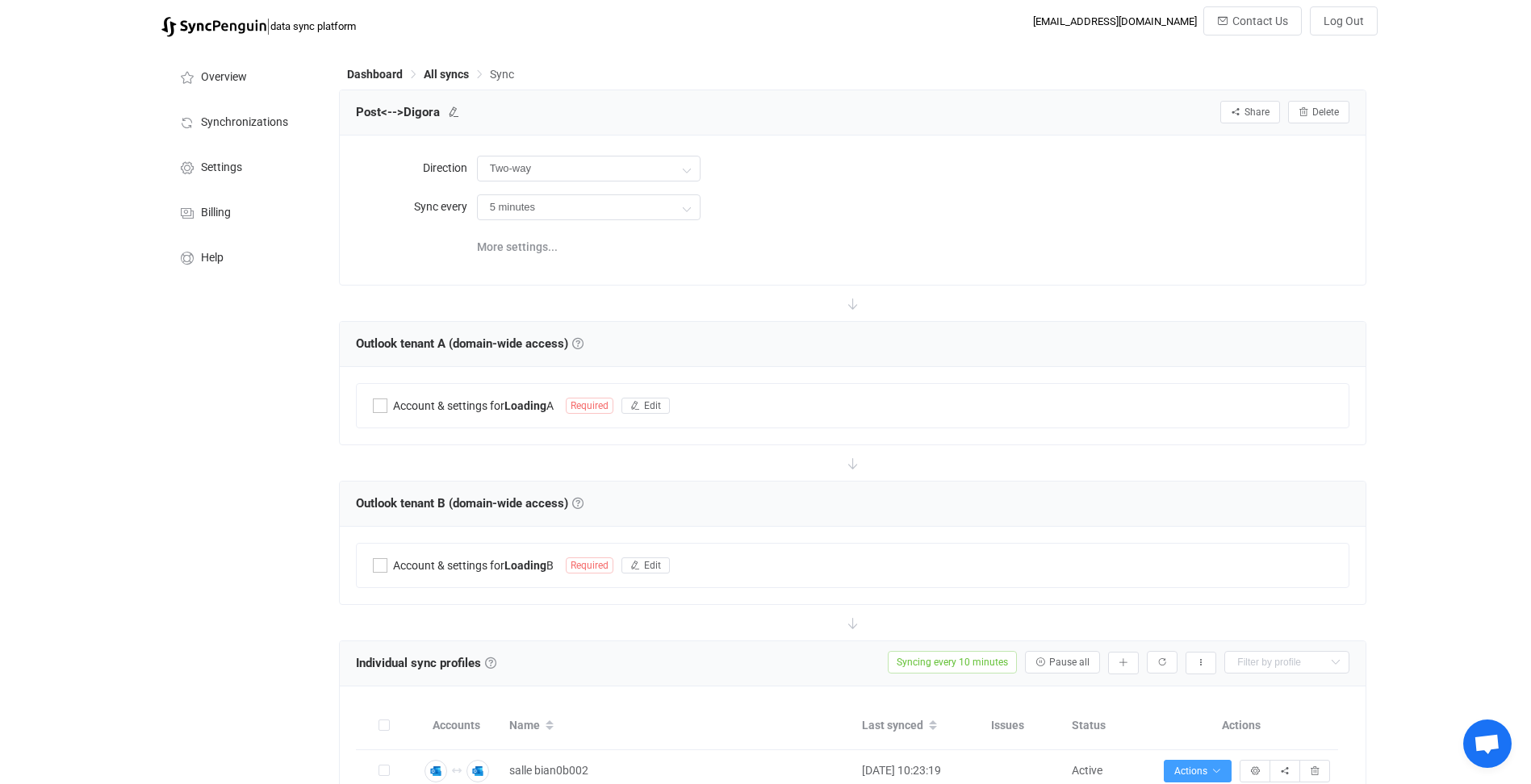
type input "10 minutes"
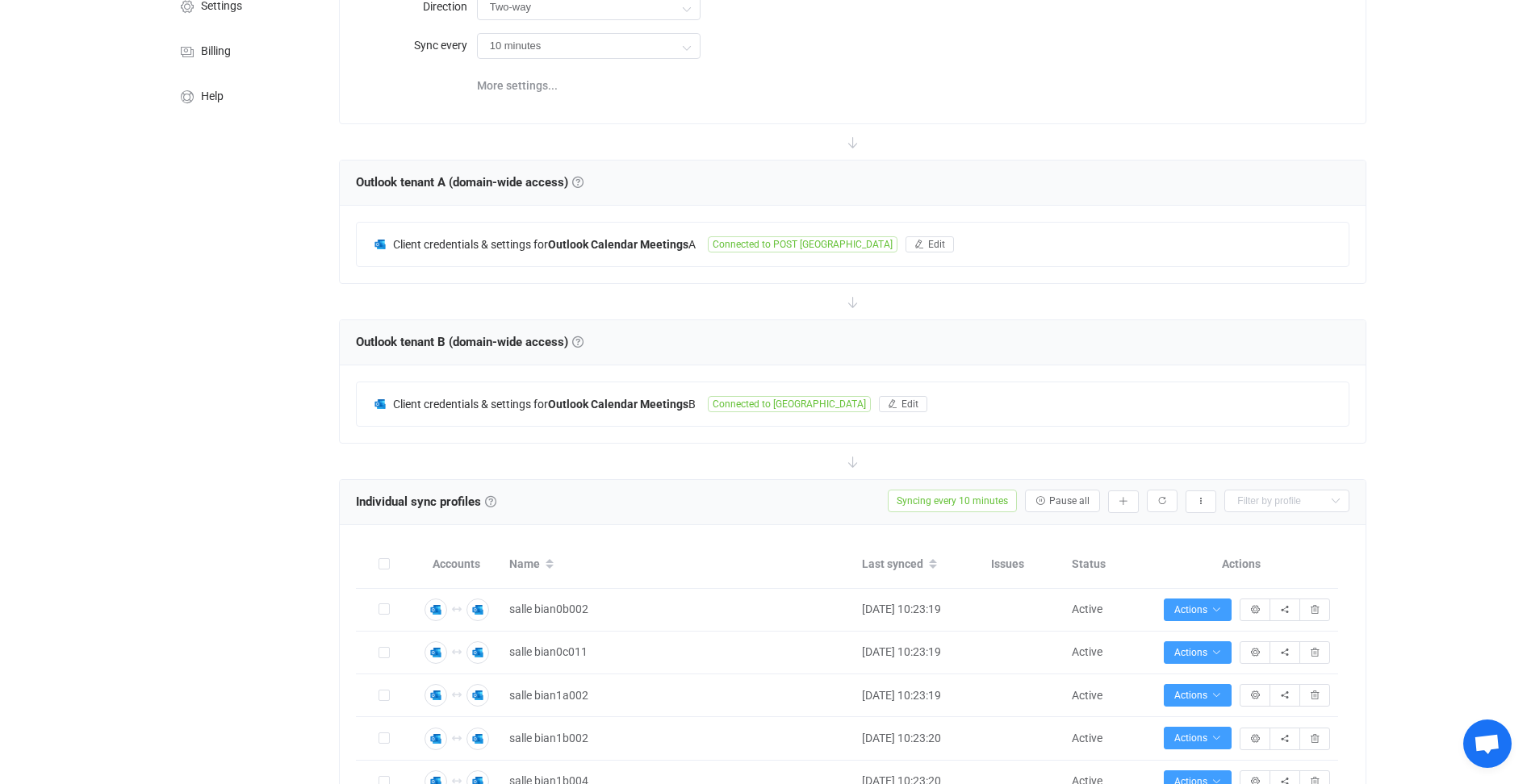
scroll to position [242, 0]
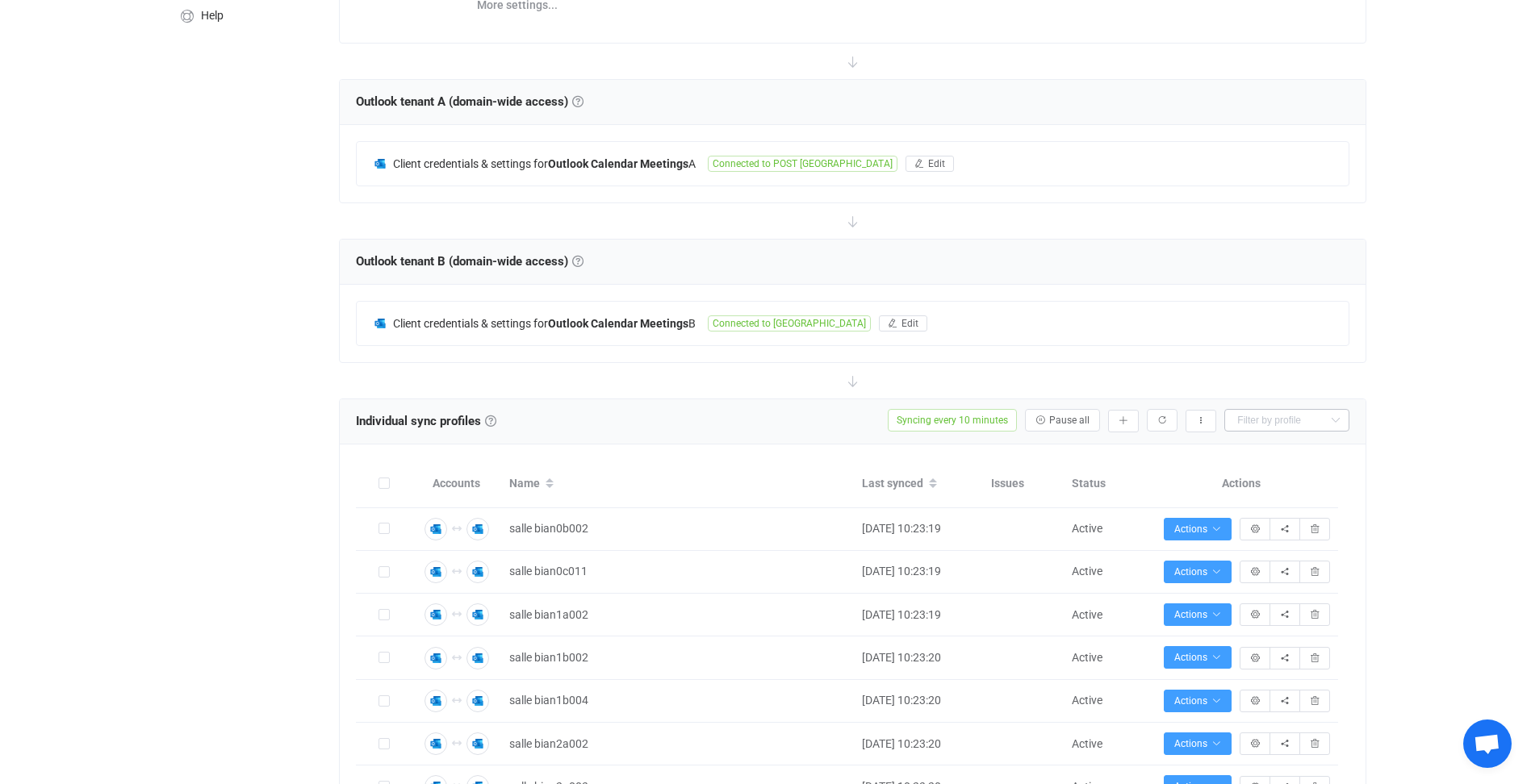
click at [1332, 419] on icon at bounding box center [1335, 420] width 20 height 23
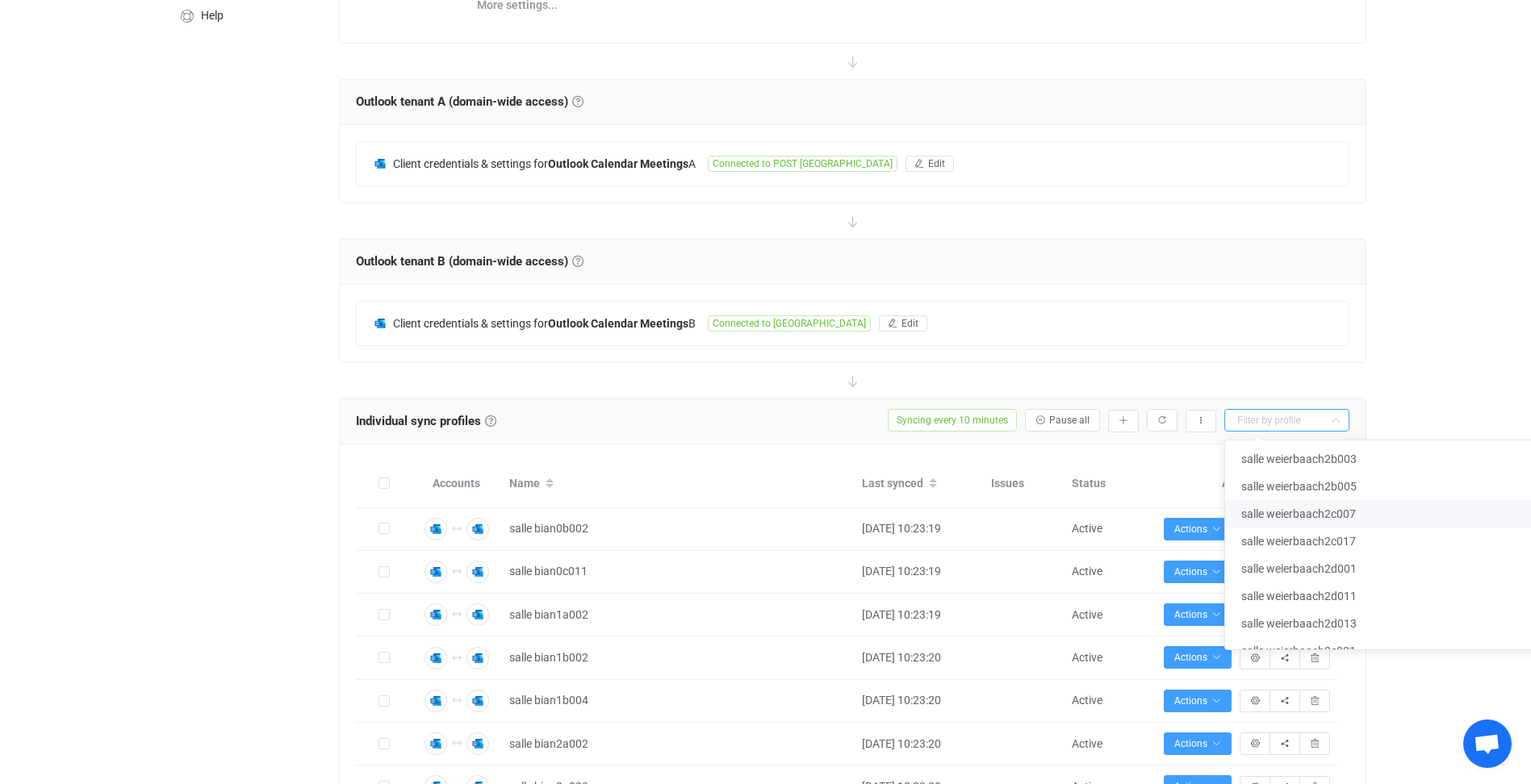
scroll to position [2823, 0]
click at [1335, 515] on span "salle weierbaach2d011" at bounding box center [1299, 515] width 115 height 13
type input "salle weierbaach2d011"
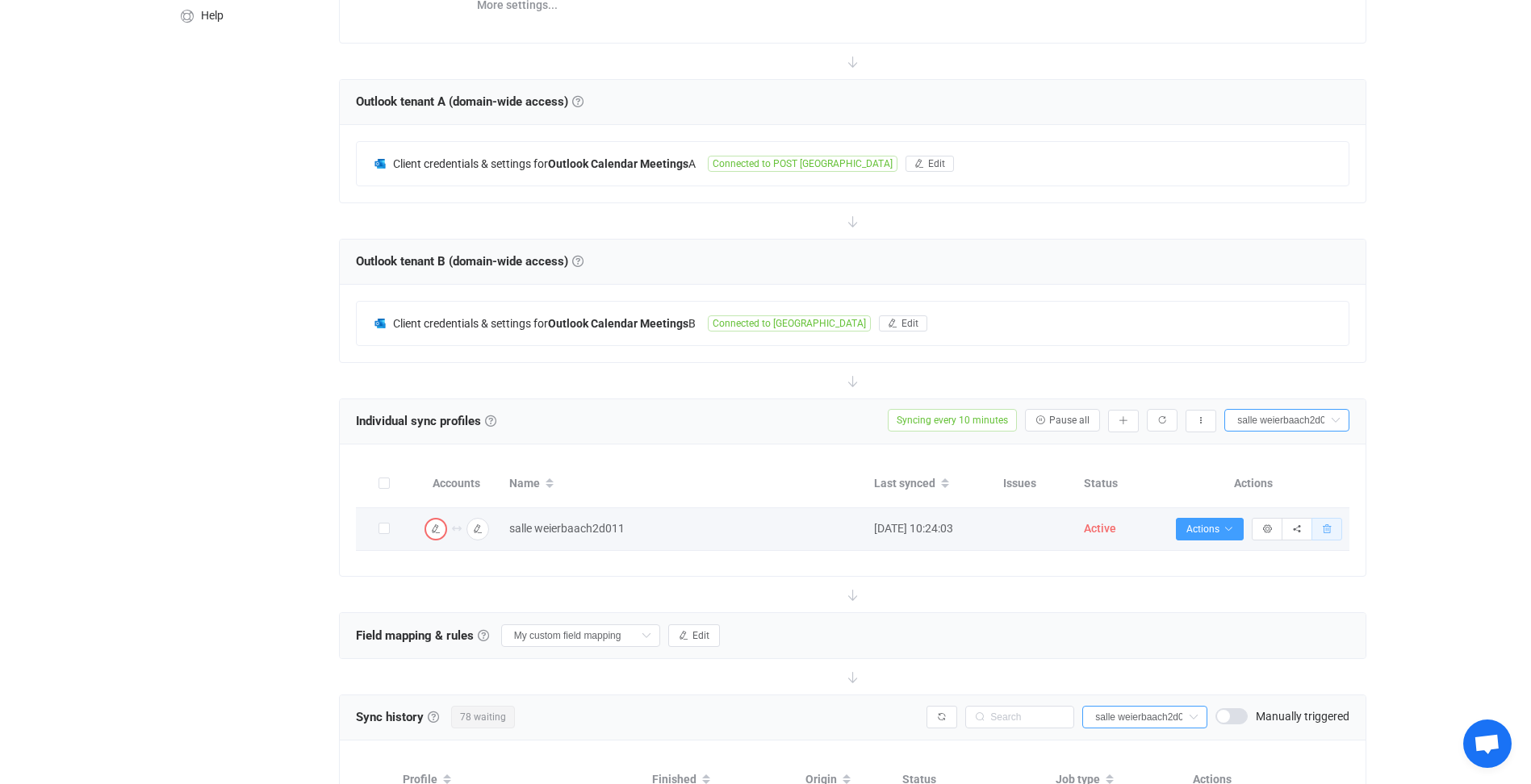
click at [1327, 528] on icon "button" at bounding box center [1327, 529] width 10 height 10
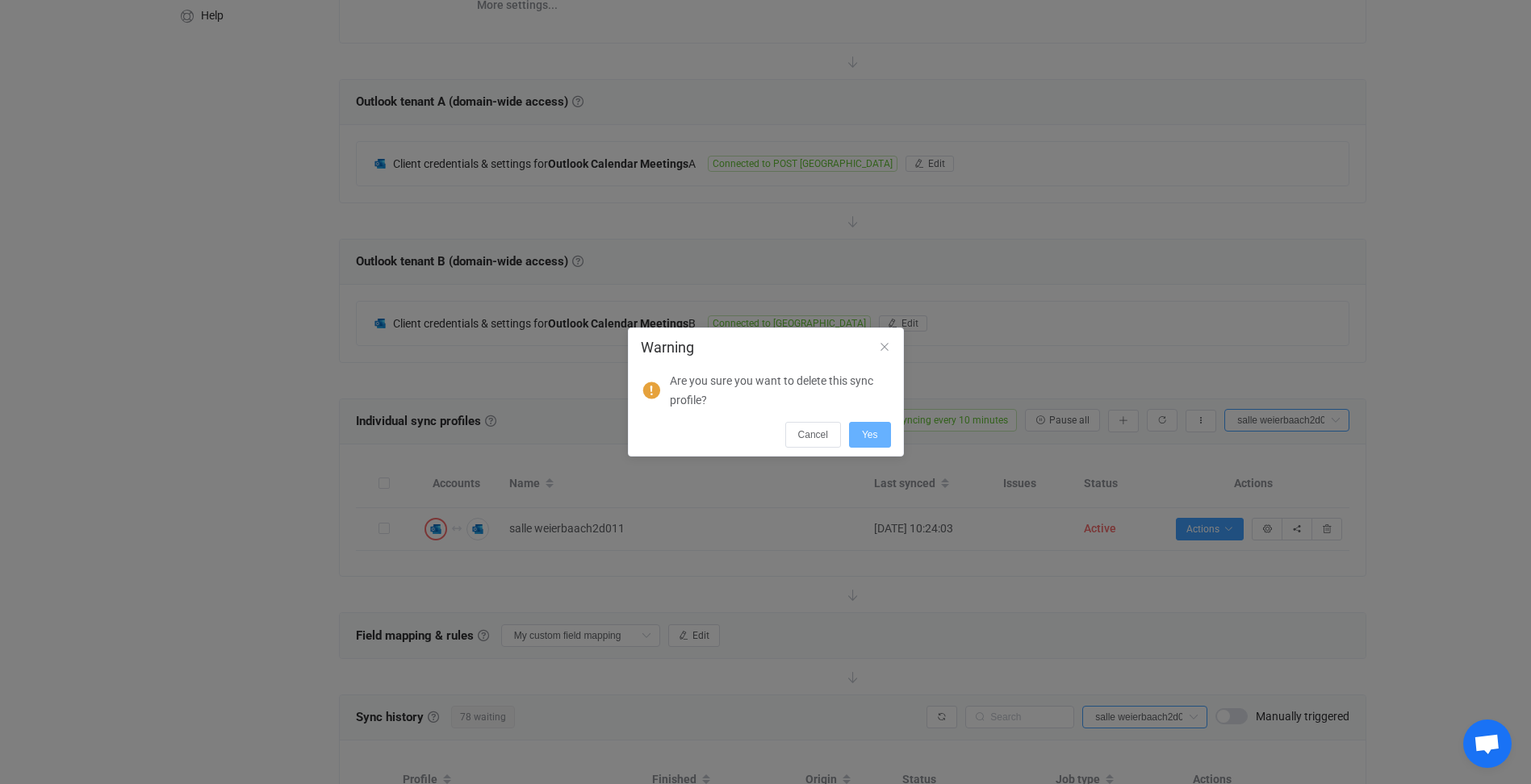
click at [870, 428] on button "Yes" at bounding box center [870, 435] width 42 height 26
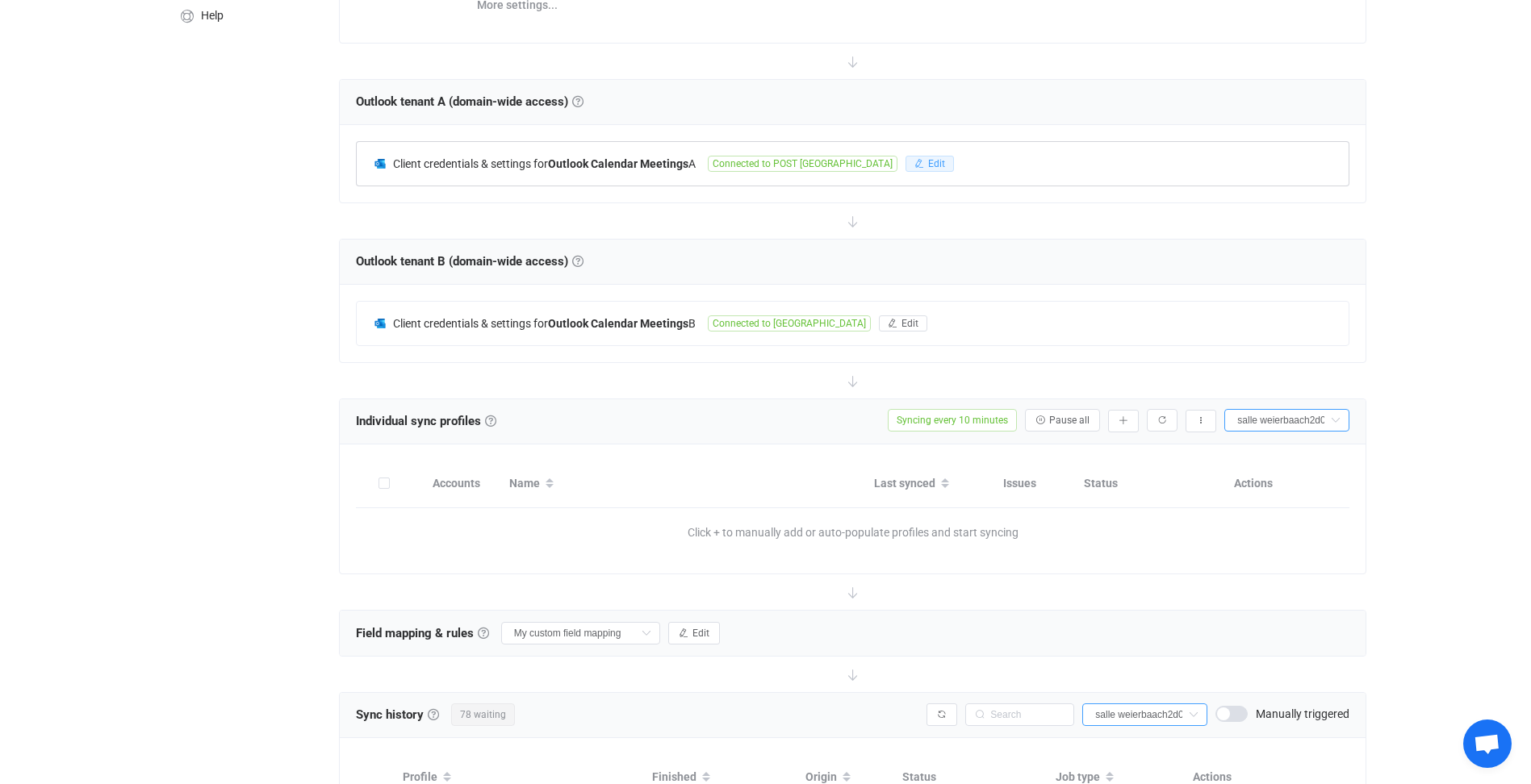
scroll to position [0, 0]
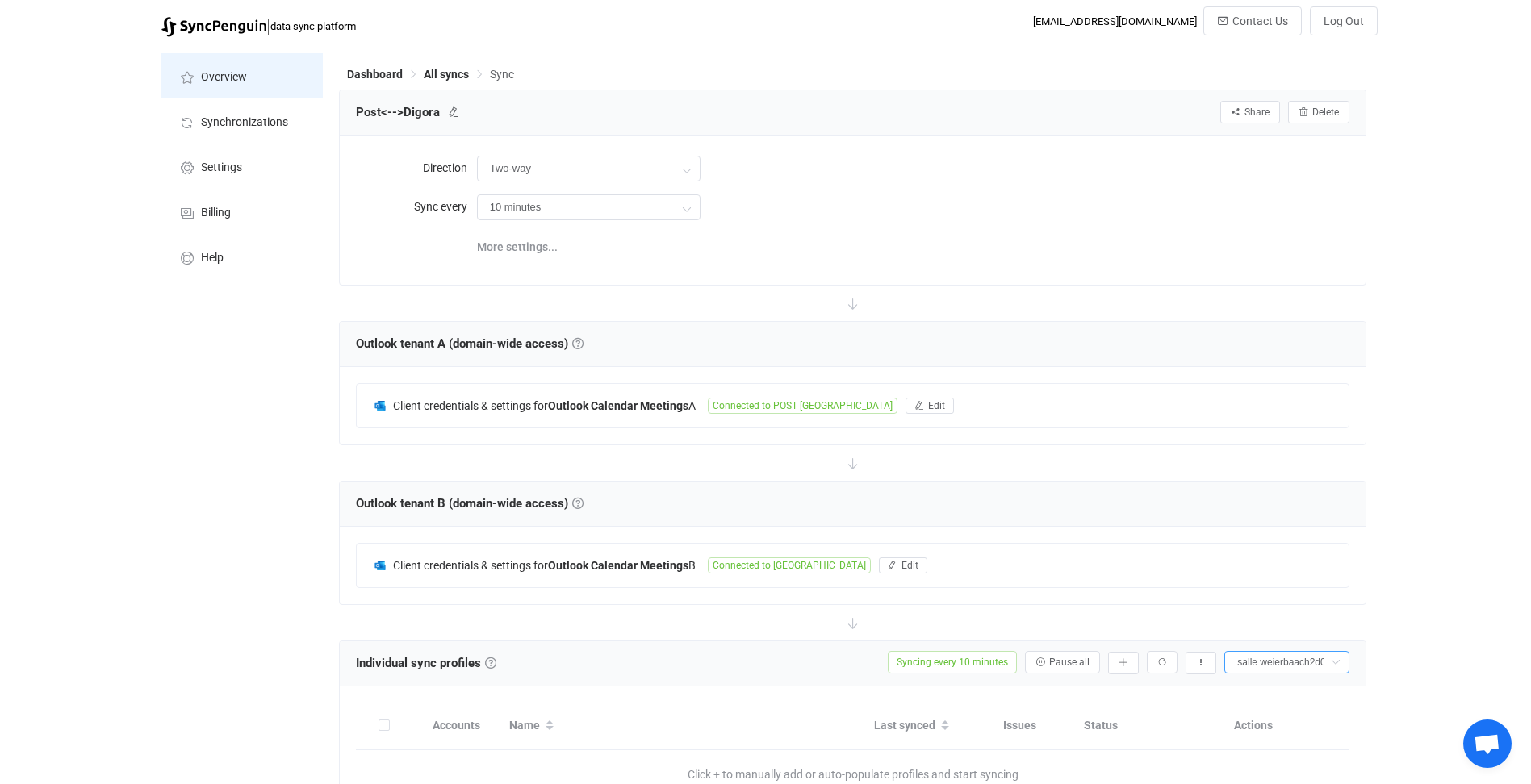
click at [231, 77] on span "Overview" at bounding box center [223, 77] width 46 height 13
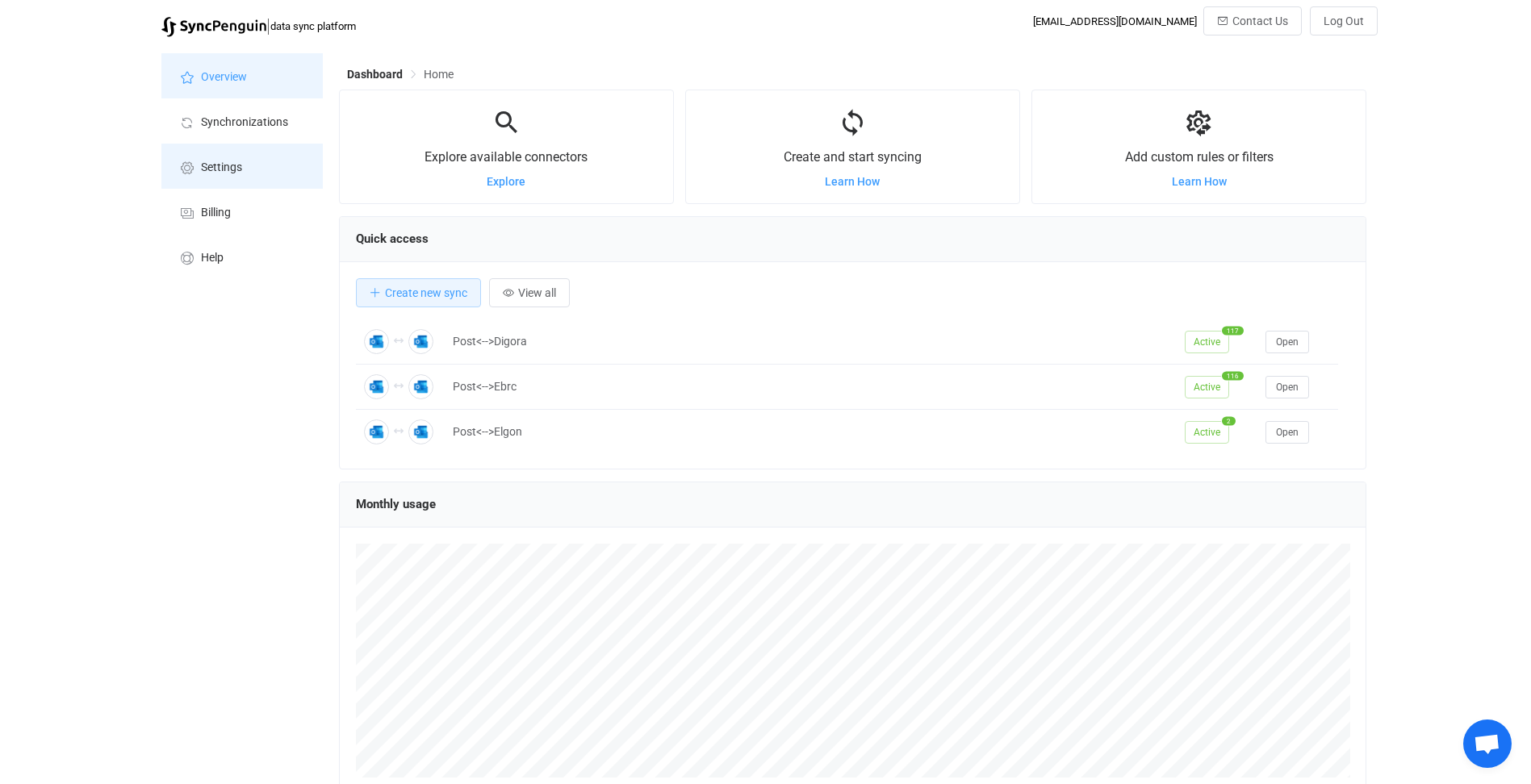
scroll to position [313, 1028]
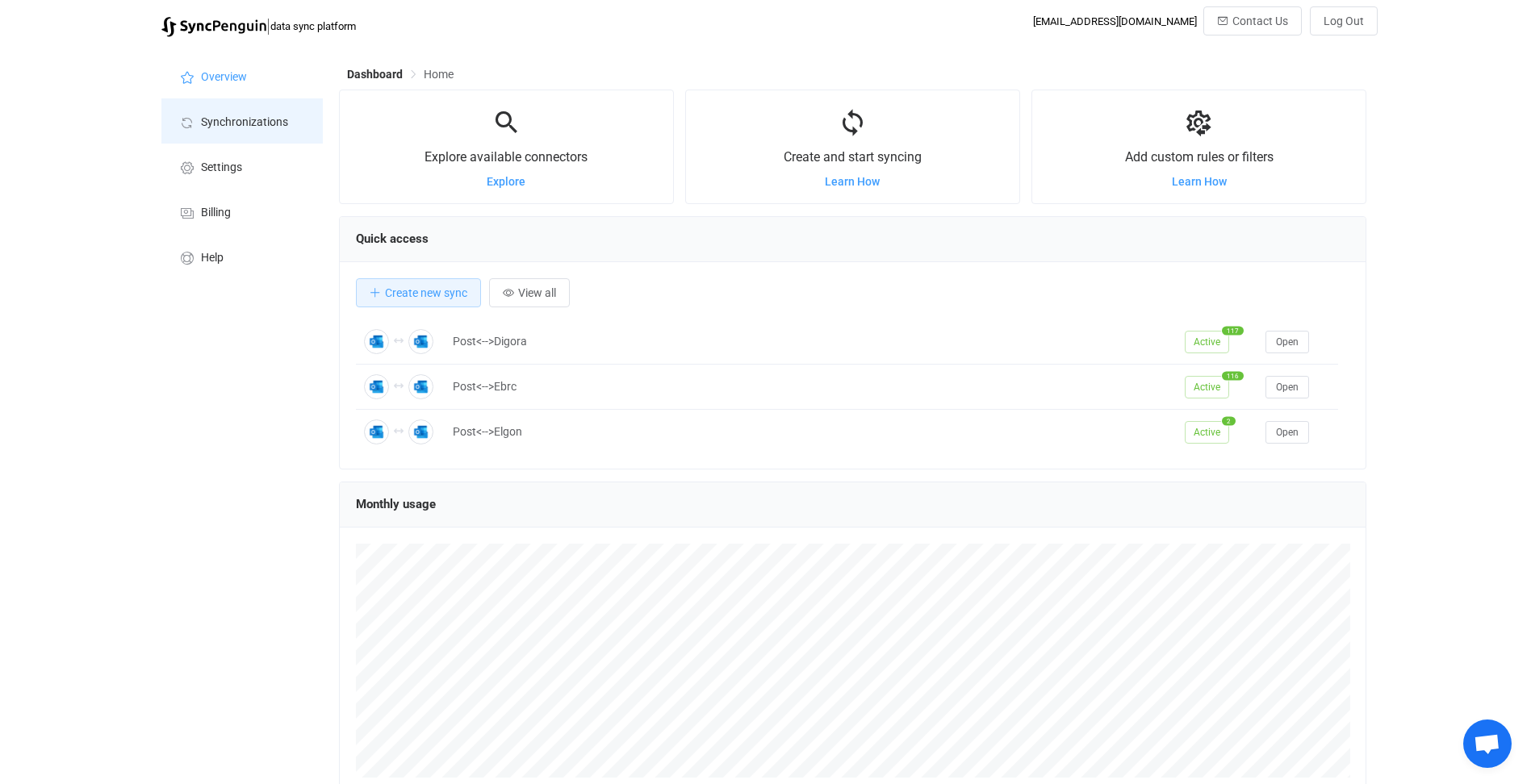
click at [239, 122] on span "Synchronizations" at bounding box center [244, 122] width 87 height 13
